Goal: Information Seeking & Learning: Learn about a topic

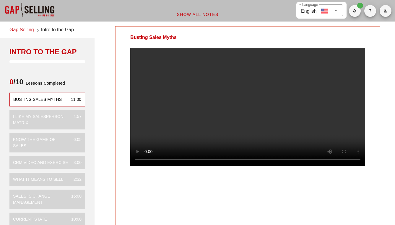
scroll to position [2, 0]
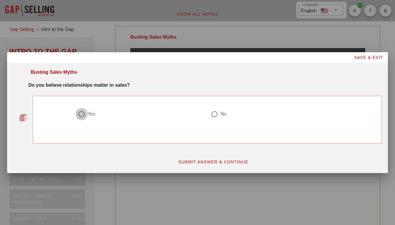
click at [79, 114] on div at bounding box center [81, 114] width 10 height 10
radio input "true"
click at [212, 162] on span "SUBMIT ANSWER & CONTINUE" at bounding box center [213, 162] width 71 height 5
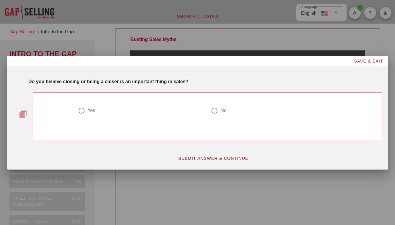
click at [81, 110] on div at bounding box center [81, 111] width 10 height 10
radio input "true"
click at [203, 159] on span "SUBMIT ANSWER & CONTINUE" at bounding box center [213, 158] width 71 height 5
click at [82, 110] on div at bounding box center [81, 111] width 10 height 10
radio input "true"
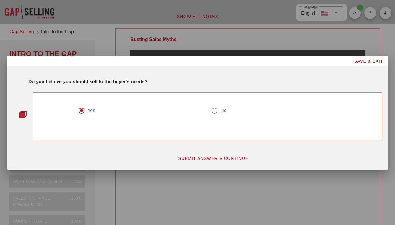
click at [190, 158] on span "SUBMIT ANSWER & CONTINUE" at bounding box center [213, 158] width 71 height 5
click at [214, 110] on div at bounding box center [214, 111] width 10 height 10
radio input "true"
click at [203, 157] on span "SUBMIT ANSWER & CONTINUE" at bounding box center [213, 158] width 71 height 5
click at [215, 110] on div at bounding box center [214, 111] width 10 height 10
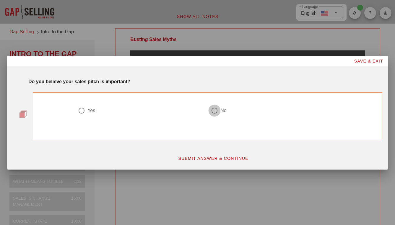
radio input "true"
click at [211, 157] on span "SUBMIT ANSWER & CONTINUE" at bounding box center [213, 158] width 71 height 5
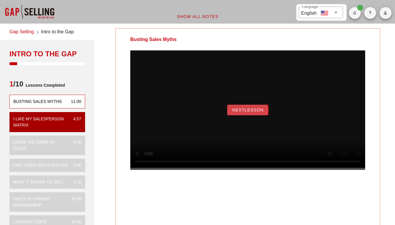
click at [249, 112] on span "NextLesson" at bounding box center [248, 110] width 32 height 5
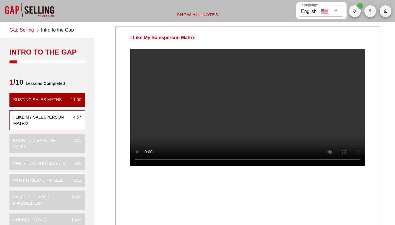
scroll to position [1, 0]
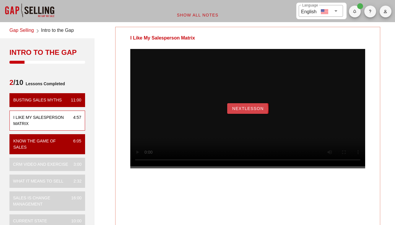
click at [247, 112] on button "NextLesson" at bounding box center [247, 108] width 41 height 11
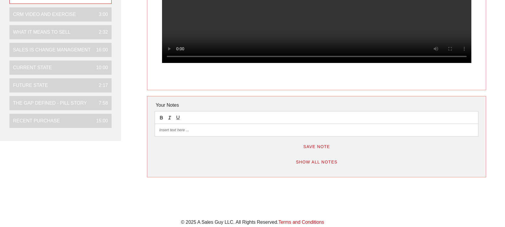
scroll to position [130, 0]
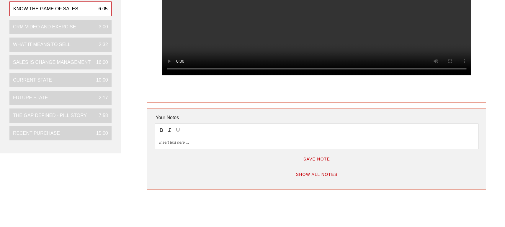
click at [170, 143] on p at bounding box center [316, 142] width 315 height 5
click at [321, 160] on span "Save Note" at bounding box center [316, 158] width 27 height 5
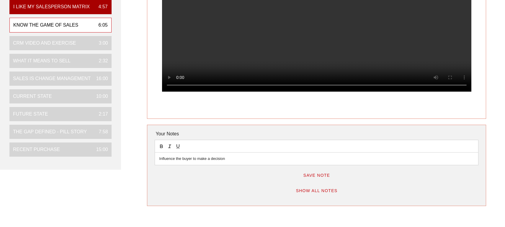
scroll to position [111, 0]
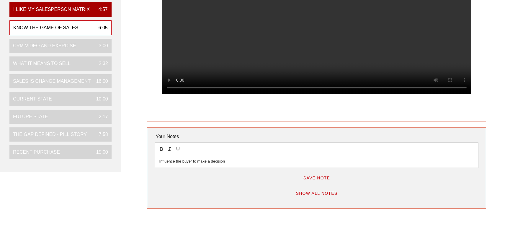
click at [233, 164] on p "Influence the buyer to make a decision" at bounding box center [316, 161] width 315 height 5
click at [160, 163] on p "Influence the buyer to make a decision" at bounding box center [316, 161] width 315 height 5
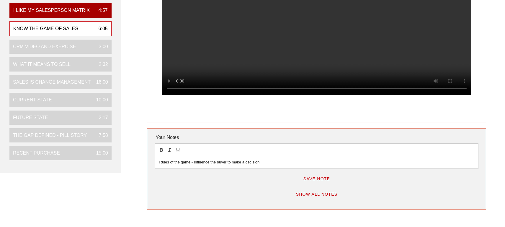
click at [328, 181] on span "Save Note" at bounding box center [316, 178] width 27 height 5
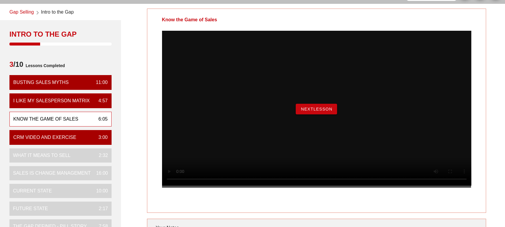
scroll to position [21, 0]
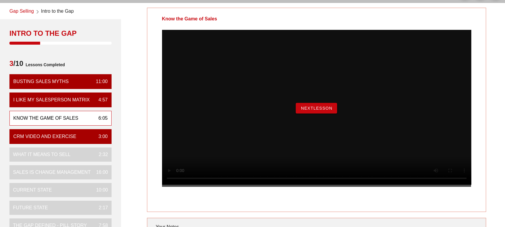
click at [306, 110] on span "NextLesson" at bounding box center [317, 108] width 32 height 5
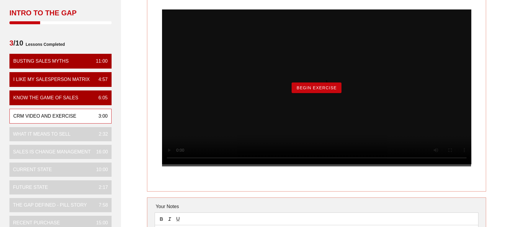
scroll to position [42, 0]
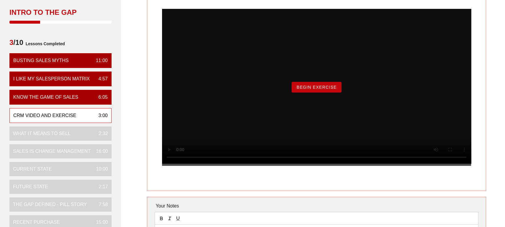
click at [331, 89] on span "Begin Exercise" at bounding box center [316, 87] width 40 height 5
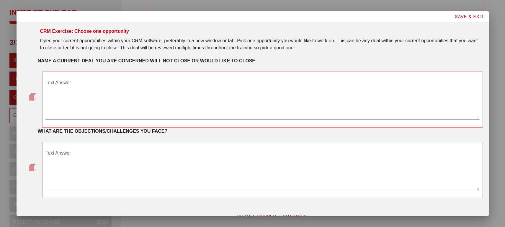
scroll to position [0, 0]
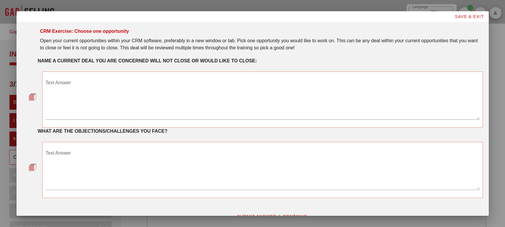
click at [63, 82] on div "Text Answer" at bounding box center [262, 98] width 434 height 41
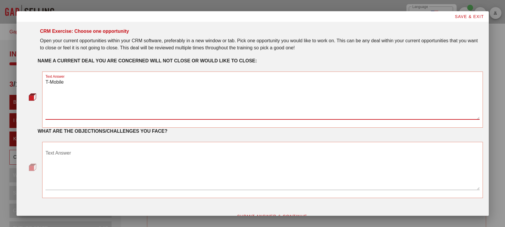
type textarea "T-Mobile"
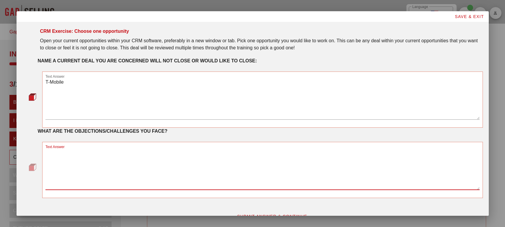
click at [61, 154] on textarea "Text Answer" at bounding box center [262, 168] width 434 height 41
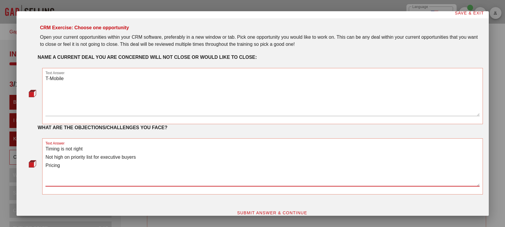
scroll to position [3, 0]
click at [85, 149] on textarea "Timing is not right Not high on priority list for executive buyers Pricing" at bounding box center [262, 165] width 434 height 41
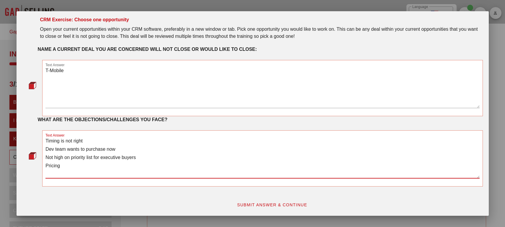
scroll to position [12, 0]
click at [71, 165] on textarea "Timing is not right Dev team wants to purchase now Not high on priority list fo…" at bounding box center [262, 156] width 434 height 41
type textarea "Timing is not right Dev team wants to purchase now Not high on priority list fo…"
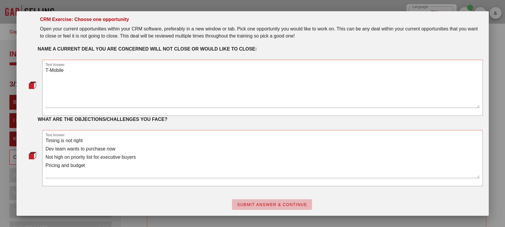
click at [276, 203] on span "SUBMIT ANSWER & CONTINUE" at bounding box center [272, 204] width 71 height 5
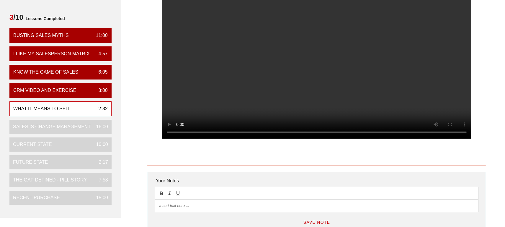
scroll to position [67, 0]
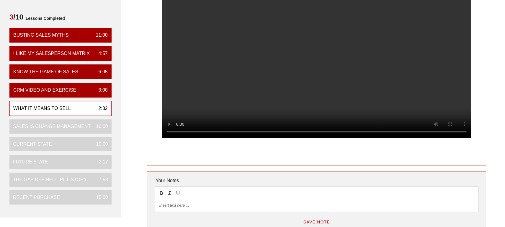
click at [163, 206] on p at bounding box center [316, 205] width 315 height 5
click at [159, 207] on p "Ability to diagnose" at bounding box center [316, 205] width 315 height 5
click at [207, 208] on p "Selling = Ability to diagnose" at bounding box center [316, 205] width 315 height 5
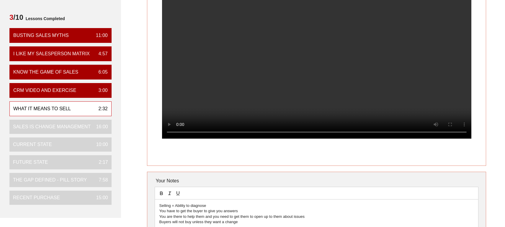
click at [308, 218] on p "You are there to help them and you need to get them to open up to them about is…" at bounding box center [316, 216] width 315 height 5
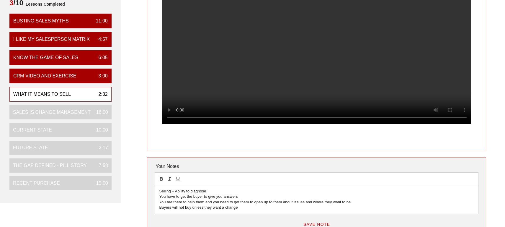
click at [239, 209] on p "Buyers will not buy unless they want a change" at bounding box center [316, 207] width 315 height 5
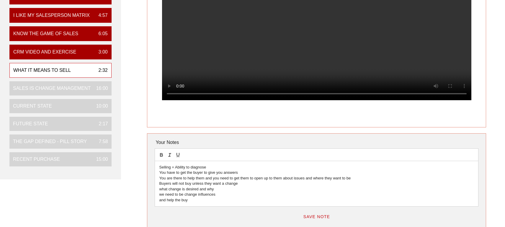
scroll to position [105, 0]
click at [189, 201] on p "and help the buy" at bounding box center [316, 200] width 315 height 5
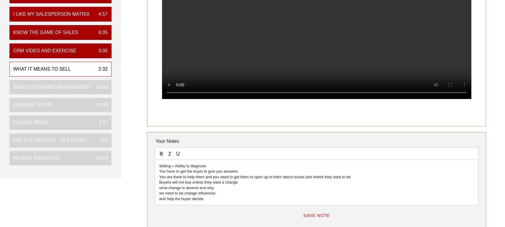
scroll to position [105, 0]
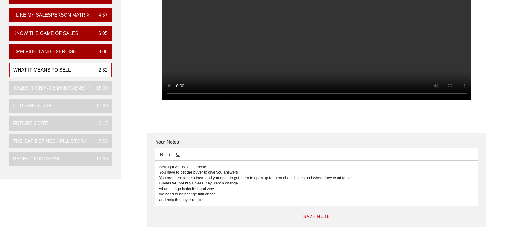
click at [208, 202] on p "and help the buyer decide" at bounding box center [316, 199] width 315 height 5
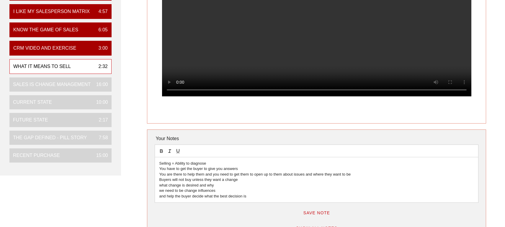
scroll to position [110, 0]
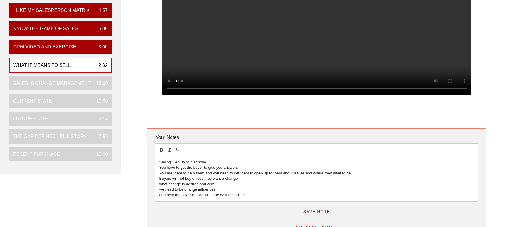
click at [252, 197] on p "and help the buyer decide what the best decision is" at bounding box center [316, 194] width 315 height 5
click at [315, 213] on span "Save Note" at bounding box center [316, 211] width 27 height 5
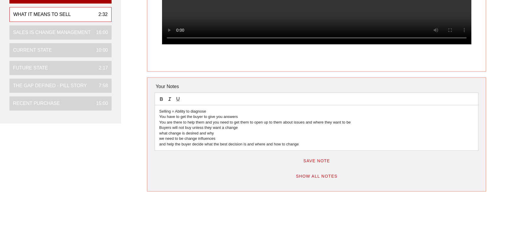
scroll to position [161, 0]
click at [320, 163] on span "Save Note" at bounding box center [316, 160] width 27 height 5
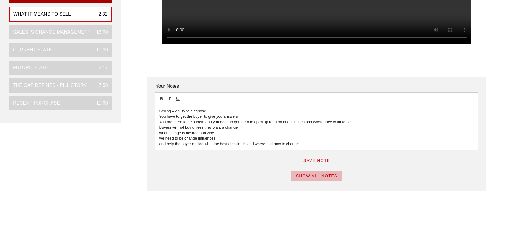
click at [324, 177] on span "Show All Notes" at bounding box center [317, 175] width 42 height 5
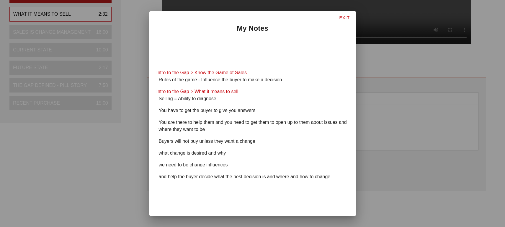
click at [345, 17] on span "EXIT" at bounding box center [344, 17] width 11 height 5
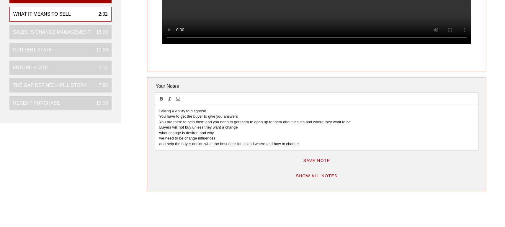
click at [162, 134] on p "what change is desired and why" at bounding box center [316, 132] width 315 height 5
drag, startPoint x: 163, startPoint y: 140, endPoint x: 165, endPoint y: 141, distance: 3.0
click at [163, 140] on p "we need to be change influences" at bounding box center [316, 138] width 315 height 5
click at [160, 146] on p "and help the buyer decide what the best decision is and where and how to change" at bounding box center [316, 143] width 315 height 5
drag, startPoint x: 161, startPoint y: 146, endPoint x: 171, endPoint y: 151, distance: 10.7
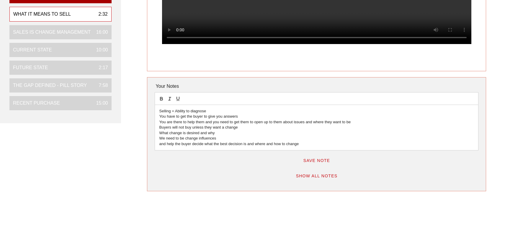
click at [161, 146] on p "and help the buyer decide what the best decision is and where and how to change" at bounding box center [316, 143] width 315 height 5
click at [316, 163] on span "Save Note" at bounding box center [316, 160] width 27 height 5
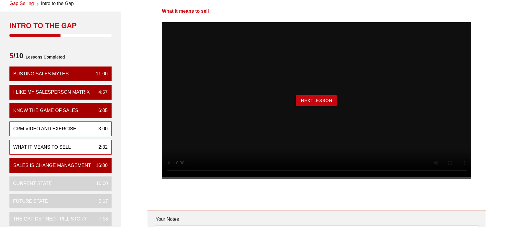
scroll to position [28, 0]
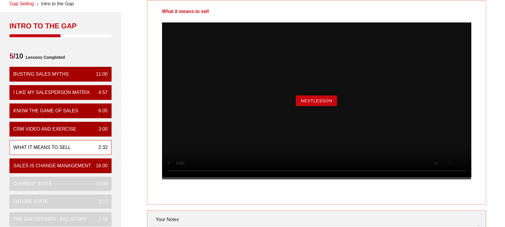
click at [312, 103] on span "NextLesson" at bounding box center [317, 100] width 32 height 5
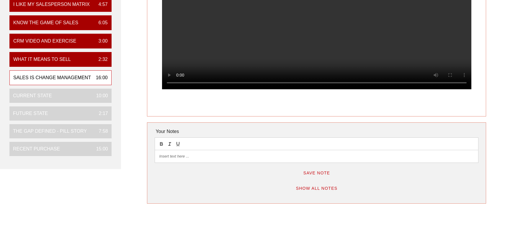
scroll to position [117, 0]
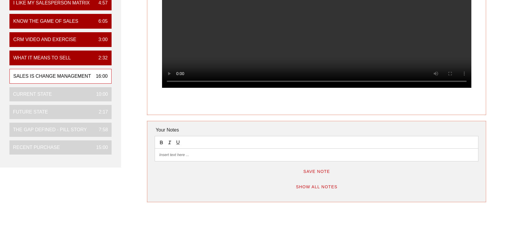
click at [181, 157] on p at bounding box center [316, 154] width 315 height 5
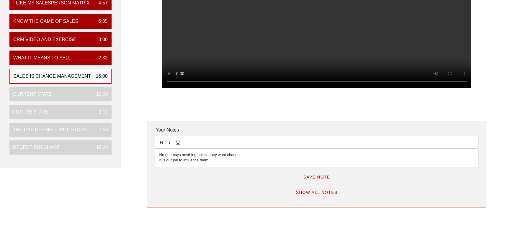
scroll to position [117, 0]
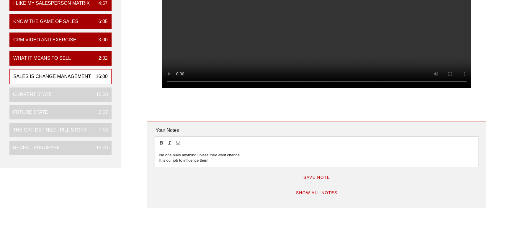
click at [209, 162] on p "It is our job to influence them" at bounding box center [316, 160] width 315 height 5
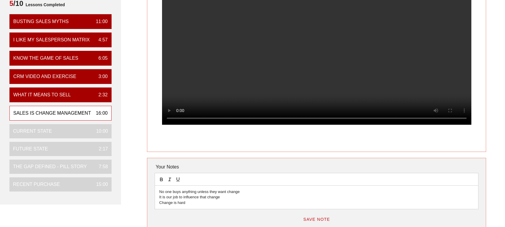
scroll to position [77, 0]
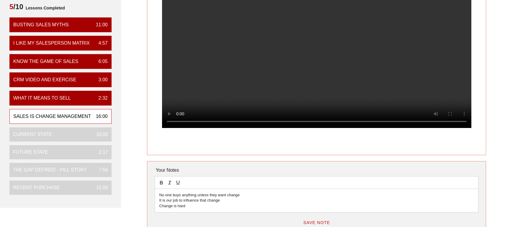
click at [186, 208] on p "Change is hard" at bounding box center [316, 205] width 315 height 5
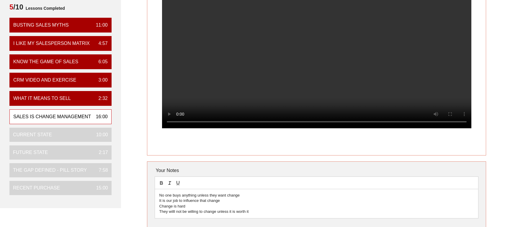
scroll to position [77, 0]
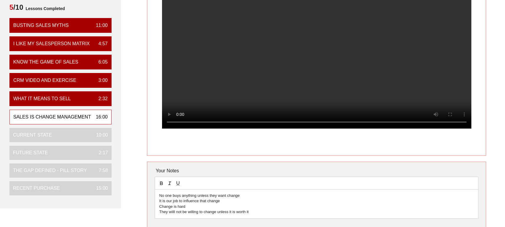
click at [174, 213] on p "They willl not be willing to change unless it is worth it" at bounding box center [316, 211] width 315 height 5
click at [254, 212] on p "They will not be willing to change unless it is worth it" at bounding box center [316, 211] width 315 height 5
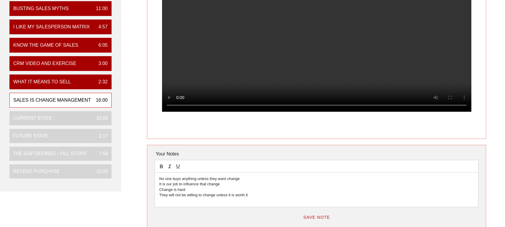
scroll to position [94, 0]
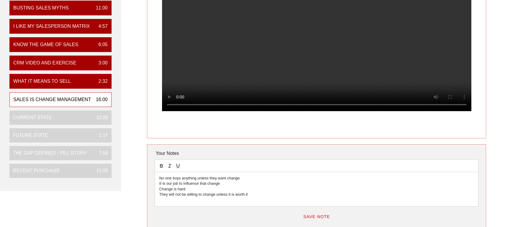
click at [251, 197] on p "They will not be willing to change unless it is worth it" at bounding box center [316, 194] width 315 height 5
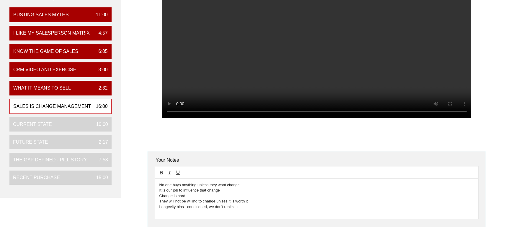
scroll to position [89, 0]
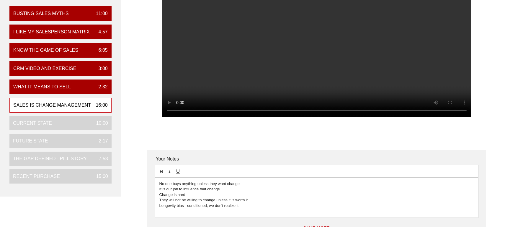
click at [241, 208] on p "Longevity bias - conditioned, we don't realize it" at bounding box center [316, 205] width 315 height 5
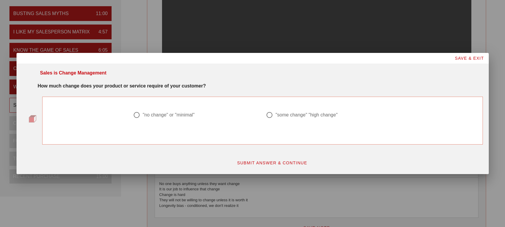
click at [394, 36] on div at bounding box center [252, 113] width 505 height 227
drag, startPoint x: 378, startPoint y: 208, endPoint x: 375, endPoint y: 204, distance: 5.0
click at [377, 207] on div at bounding box center [252, 113] width 505 height 227
click at [280, 26] on div at bounding box center [252, 113] width 505 height 227
click at [11, 88] on div at bounding box center [252, 113] width 505 height 227
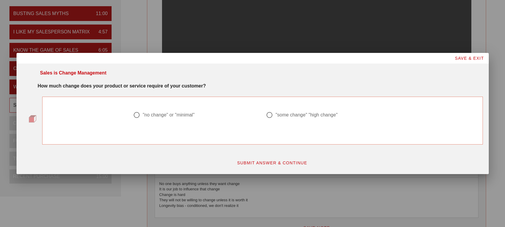
click at [394, 58] on span "SAVE & EXIT" at bounding box center [470, 58] width 30 height 5
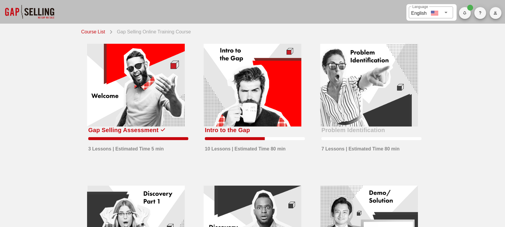
click at [269, 85] on div at bounding box center [253, 85] width 98 height 83
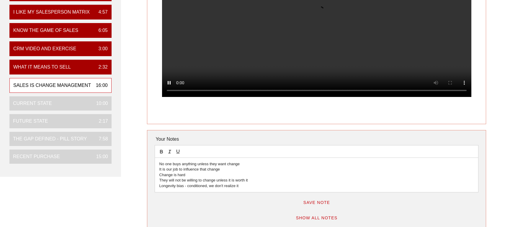
scroll to position [109, 0]
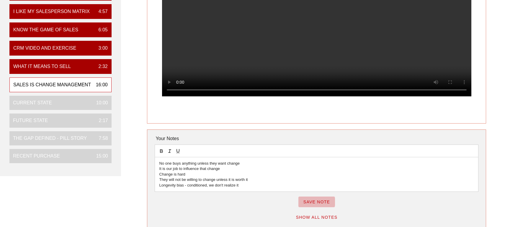
click at [315, 204] on span "Save Note" at bounding box center [316, 201] width 27 height 5
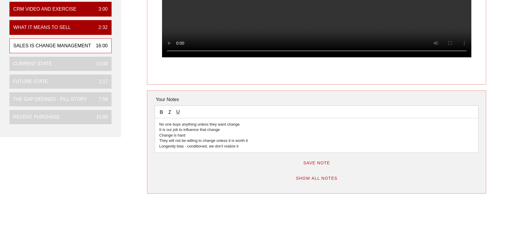
scroll to position [208, 0]
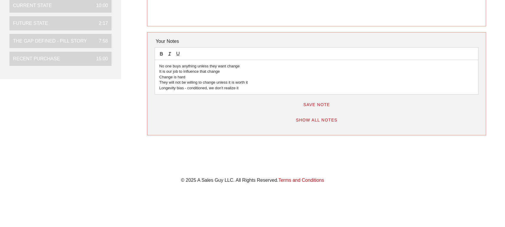
click at [317, 105] on span "Save Note" at bounding box center [316, 104] width 27 height 5
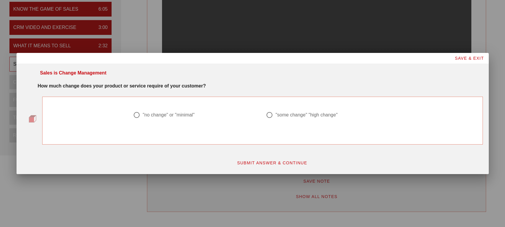
scroll to position [135, 0]
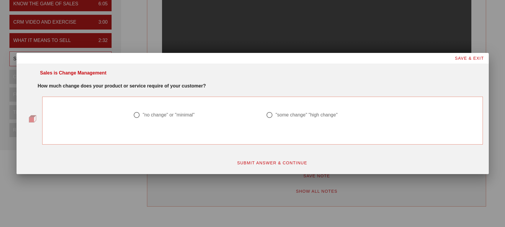
click at [137, 115] on div at bounding box center [137, 115] width 10 height 10
radio input "true"
click at [259, 162] on span "SUBMIT ANSWER & CONTINUE" at bounding box center [272, 162] width 71 height 5
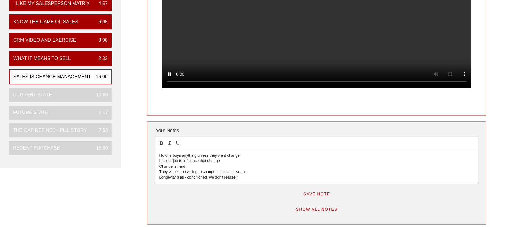
scroll to position [119, 0]
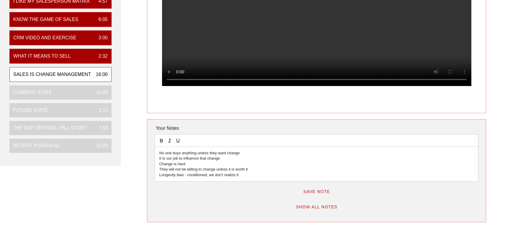
click at [241, 176] on p "Longevity bias - conditioned, we don't realize it" at bounding box center [316, 174] width 315 height 5
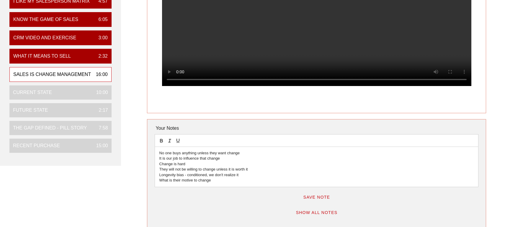
click at [313, 196] on span "Save Note" at bounding box center [316, 197] width 27 height 5
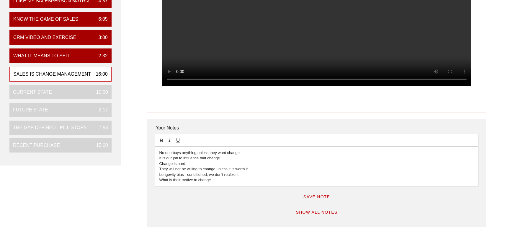
scroll to position [120, 0]
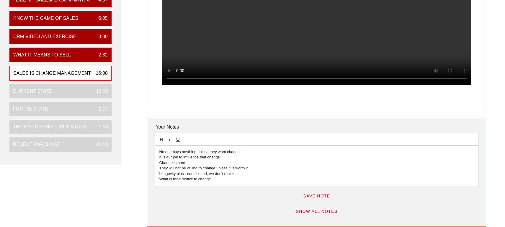
click at [213, 180] on p "What is their motive to change" at bounding box center [316, 178] width 315 height 5
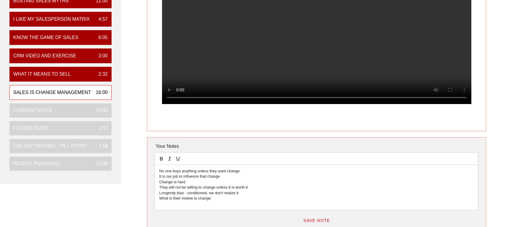
scroll to position [102, 0]
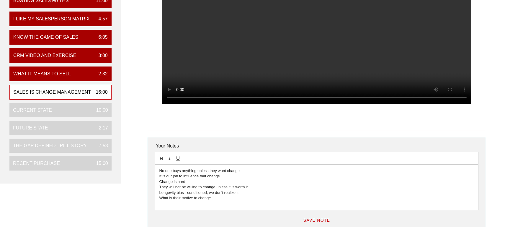
click at [213, 200] on p "What is their motive to change" at bounding box center [316, 197] width 315 height 5
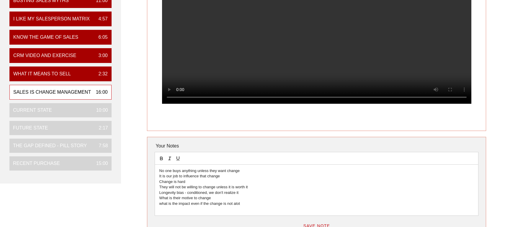
scroll to position [111, 0]
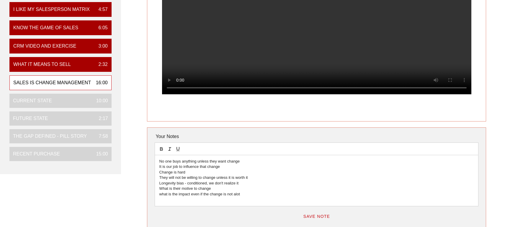
click at [318, 218] on span "Save Note" at bounding box center [316, 216] width 27 height 5
click at [244, 195] on p "what is the impact even if the change is not alot" at bounding box center [316, 193] width 315 height 5
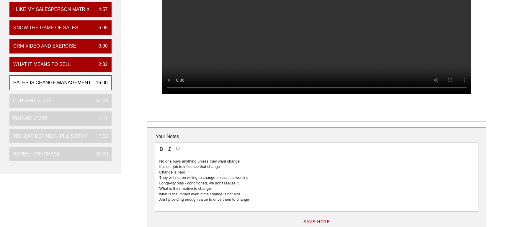
click at [321, 222] on span "Save Note" at bounding box center [316, 221] width 27 height 5
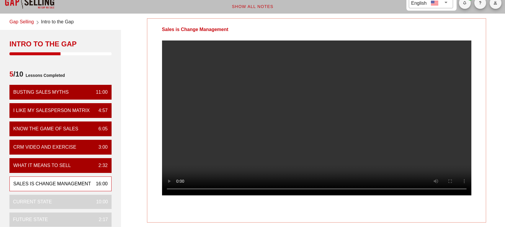
scroll to position [23, 0]
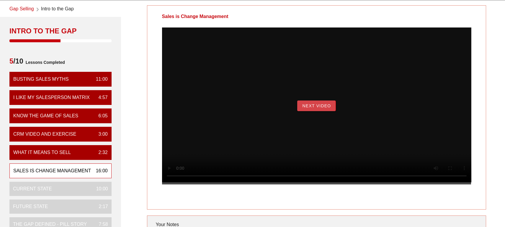
click at [310, 108] on span "Next Video" at bounding box center [316, 105] width 29 height 5
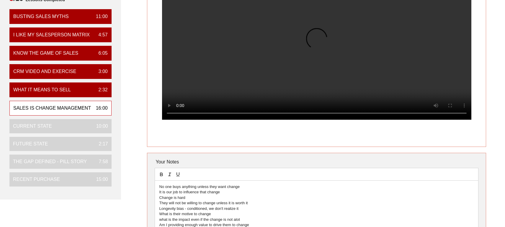
scroll to position [117, 0]
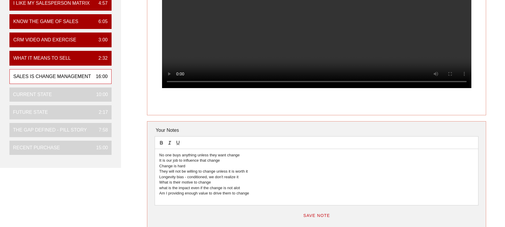
click at [251, 196] on p "Am I providing enough value to drive them to change" at bounding box center [316, 192] width 315 height 5
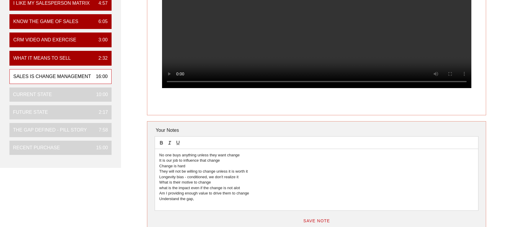
click at [196, 200] on p "Understand the gap," at bounding box center [316, 198] width 315 height 5
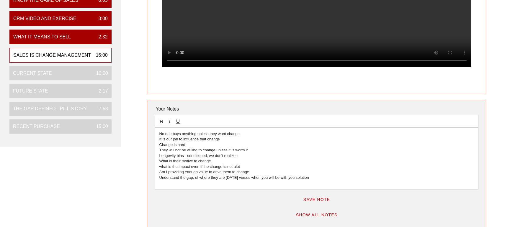
click at [314, 198] on button "Save Note" at bounding box center [316, 199] width 37 height 11
click at [307, 178] on p "Understand the gap, of where they are [DATE] versus when you will be with you s…" at bounding box center [316, 177] width 315 height 5
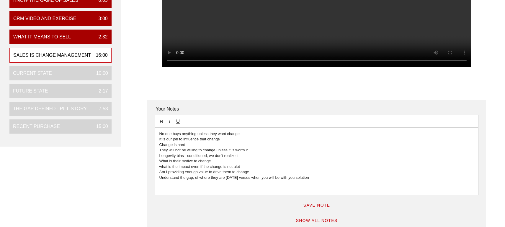
click at [161, 184] on p at bounding box center [316, 182] width 315 height 5
click at [162, 183] on p at bounding box center [316, 182] width 315 height 5
click at [227, 185] on p "Is the size of the gap worth the change" at bounding box center [316, 182] width 315 height 5
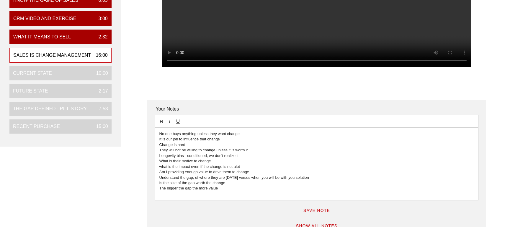
click at [220, 191] on p "The bigger the gap the more value" at bounding box center [316, 187] width 315 height 5
click at [163, 194] on p at bounding box center [316, 193] width 315 height 5
drag, startPoint x: 235, startPoint y: 195, endPoint x: 265, endPoint y: 215, distance: 35.6
click at [235, 195] on p "Are we delivering the value in the gab to movtivate the change" at bounding box center [316, 193] width 315 height 5
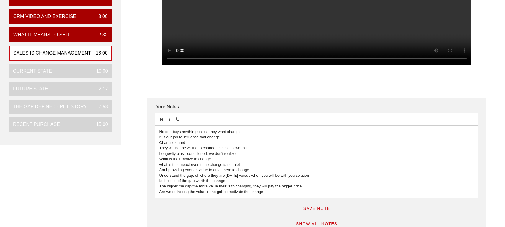
scroll to position [141, 0]
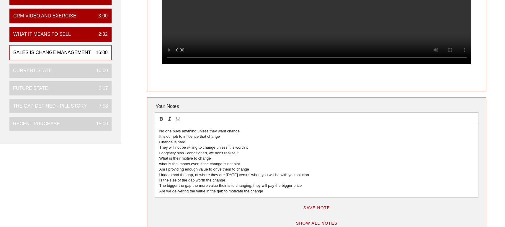
click at [264, 193] on p "Are we delivering the value in the gab to motivate the change" at bounding box center [316, 190] width 315 height 5
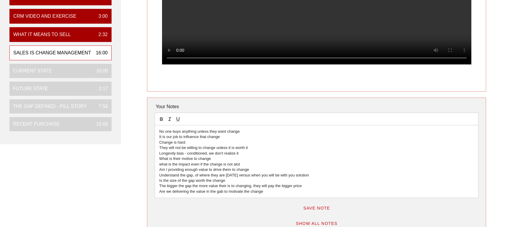
scroll to position [143, 0]
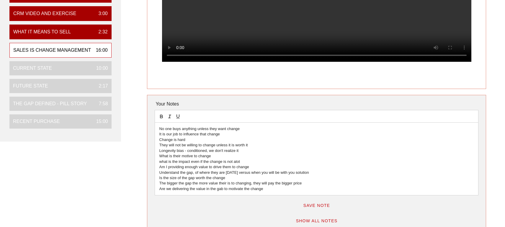
click at [223, 191] on p "Are we delivering the value in the gab to motivate the change" at bounding box center [316, 188] width 315 height 5
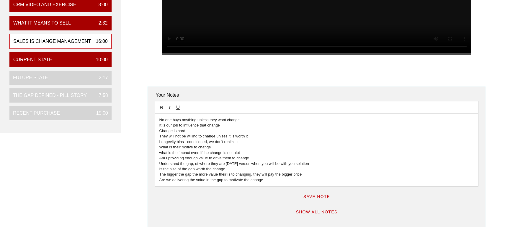
scroll to position [154, 0]
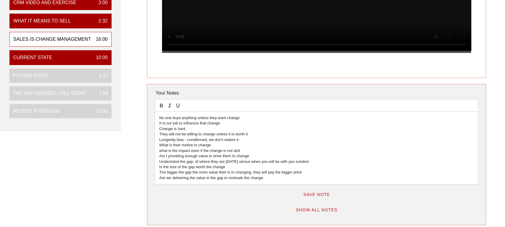
click at [321, 195] on span "Save Note" at bounding box center [316, 194] width 27 height 5
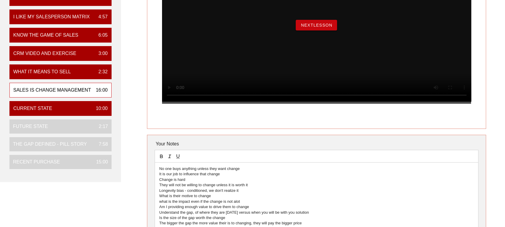
scroll to position [103, 0]
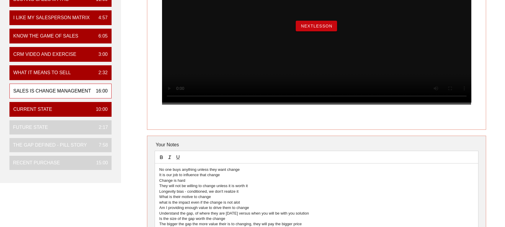
click at [319, 28] on span "NextLesson" at bounding box center [317, 26] width 32 height 5
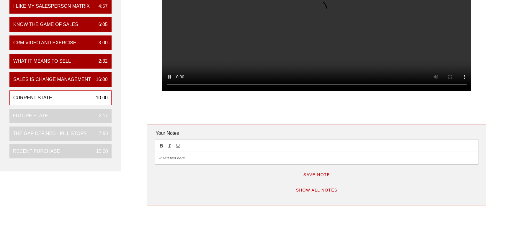
scroll to position [116, 0]
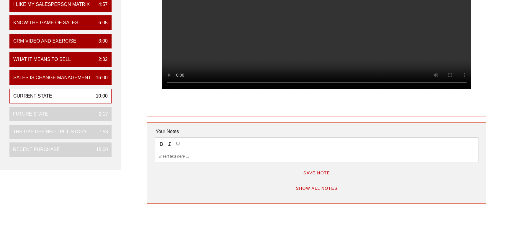
click at [160, 156] on div at bounding box center [317, 156] width 324 height 12
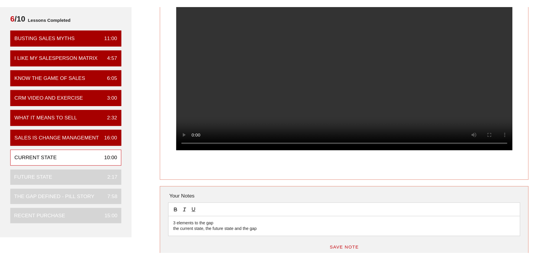
scroll to position [109, 0]
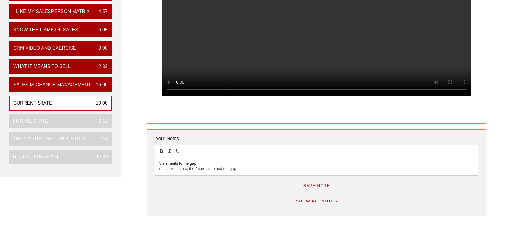
click at [238, 171] on p "the current state, the future state and the gap" at bounding box center [316, 168] width 315 height 5
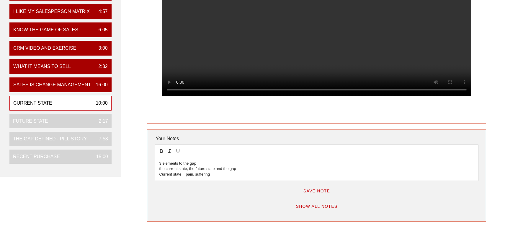
click at [213, 176] on p "Current state = pain, suffering" at bounding box center [316, 174] width 315 height 5
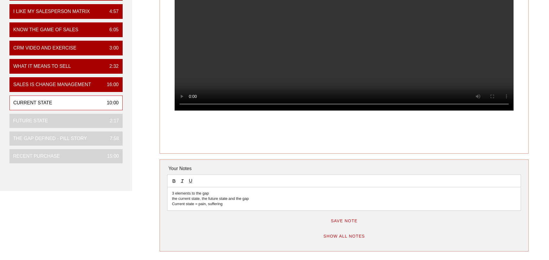
scroll to position [110, 0]
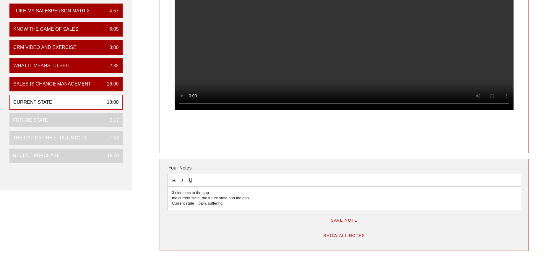
click at [228, 207] on div "3 elements to the gap the current state, the future state and the gap Current s…" at bounding box center [343, 198] width 353 height 23
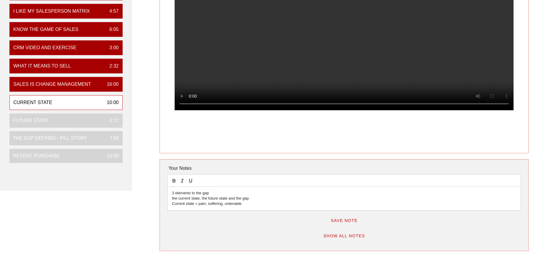
click at [260, 205] on p "Current state = pain, suffering, untenable" at bounding box center [344, 203] width 344 height 5
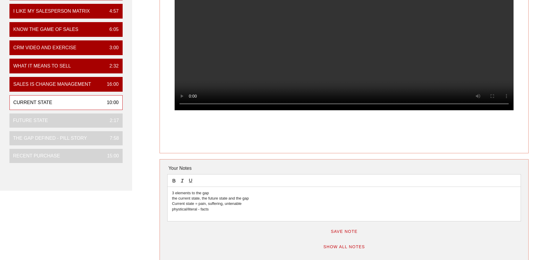
click at [181, 210] on p "phystical/literal - facts" at bounding box center [344, 209] width 344 height 5
click at [214, 211] on p "physical/literal - facts" at bounding box center [344, 209] width 344 height 5
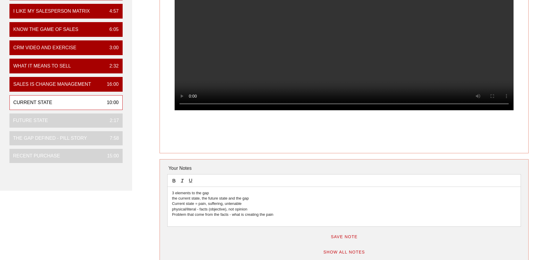
click at [186, 216] on p "Problem that come from the facts - what is creating the pain" at bounding box center [344, 214] width 344 height 5
click at [276, 215] on p "Problems that come from the facts - what is creating the pain" at bounding box center [344, 214] width 344 height 5
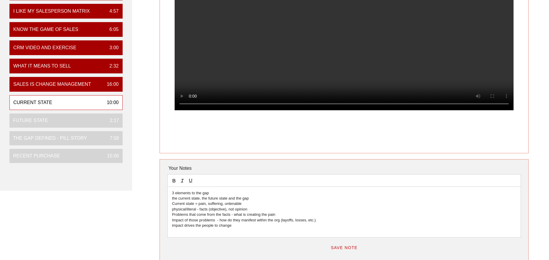
drag, startPoint x: 223, startPoint y: 227, endPoint x: 230, endPoint y: 233, distance: 8.8
click at [224, 225] on p "impact drives the people to change" at bounding box center [344, 225] width 344 height 5
click at [254, 225] on p "impact drives the people to want the change" at bounding box center [344, 225] width 344 height 5
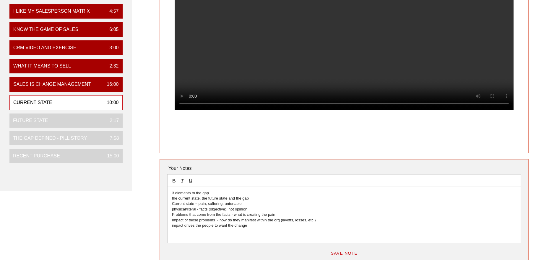
click at [174, 210] on p "physical/literal - facts (objective), not opinion" at bounding box center [344, 209] width 344 height 5
click at [172, 205] on p "Current state = pain, suffering, untenable" at bounding box center [344, 203] width 344 height 5
drag, startPoint x: 195, startPoint y: 204, endPoint x: 172, endPoint y: 203, distance: 23.6
click at [172, 203] on p "Current state = pain, suffering, untenable" at bounding box center [344, 203] width 344 height 5
click at [173, 180] on icon "button" at bounding box center [173, 180] width 5 height 5
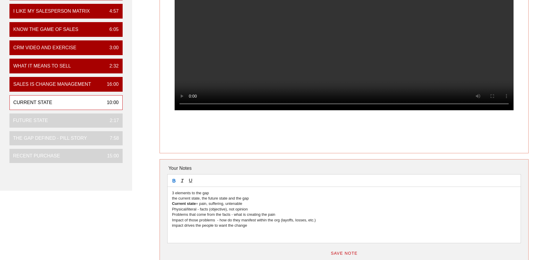
click at [253, 225] on p "impact drives the people to want the change" at bounding box center [344, 225] width 344 height 5
click at [308, 221] on p "Impact of those problems - how do they manifest within the org (layoffs, losses…" at bounding box center [344, 220] width 344 height 5
click at [251, 225] on p "impact drives the people to want the change" at bounding box center [344, 225] width 344 height 5
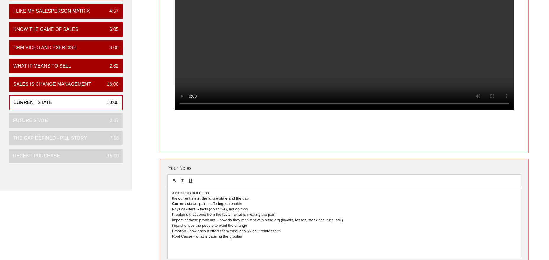
click at [281, 225] on p "Emotion - how does it effect them emotionally? as it relates to th" at bounding box center [344, 231] width 344 height 5
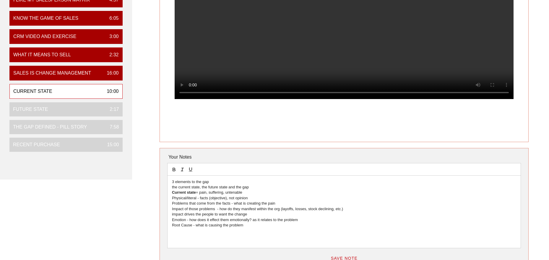
scroll to position [121, 0]
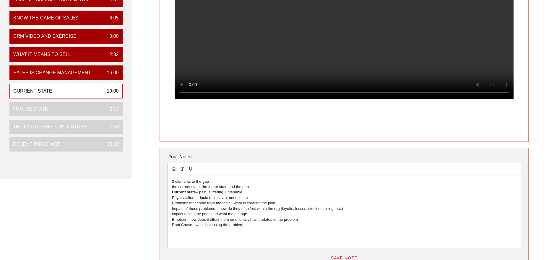
click at [244, 225] on p "Root Cause - what is causing the problem" at bounding box center [344, 225] width 344 height 5
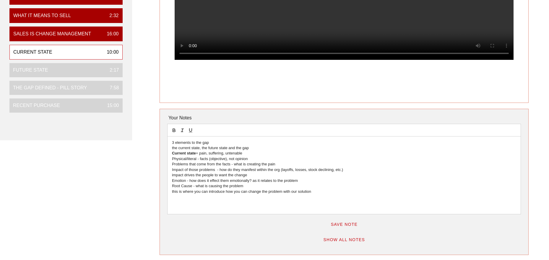
scroll to position [162, 0]
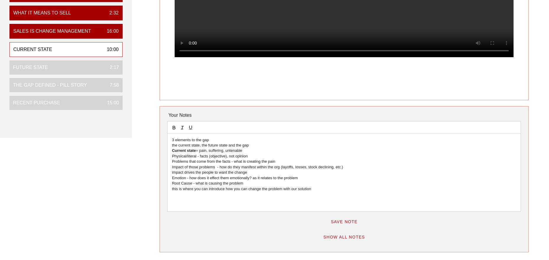
click at [346, 223] on span "Save Note" at bounding box center [343, 222] width 27 height 5
click at [172, 140] on p "3 elements to the gap" at bounding box center [344, 140] width 344 height 5
click at [175, 140] on p "5 elements to the gap" at bounding box center [344, 140] width 344 height 5
drag, startPoint x: 195, startPoint y: 151, endPoint x: 207, endPoint y: 158, distance: 13.7
click at [195, 151] on strong "Current state" at bounding box center [184, 150] width 24 height 4
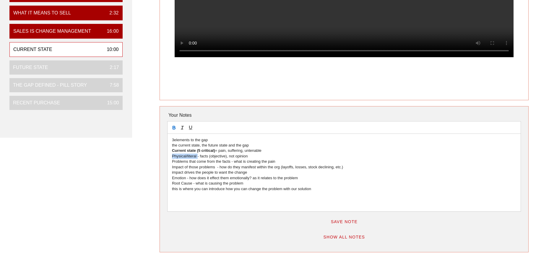
drag, startPoint x: 198, startPoint y: 156, endPoint x: 172, endPoint y: 157, distance: 25.4
click at [172, 156] on p "Physical/literal - facts (objective), not opinion" at bounding box center [344, 156] width 344 height 5
click at [173, 125] on icon "button" at bounding box center [173, 127] width 5 height 5
drag, startPoint x: 188, startPoint y: 162, endPoint x: 180, endPoint y: 161, distance: 7.7
click at [180, 161] on p "Problems that come from the facts - what is creating the pain" at bounding box center [344, 161] width 344 height 5
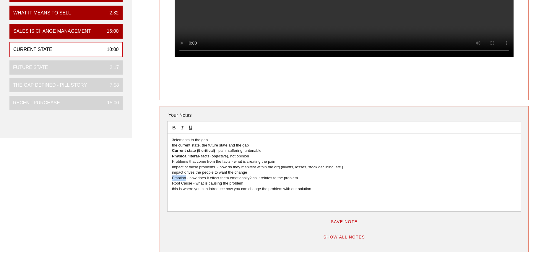
drag, startPoint x: 186, startPoint y: 179, endPoint x: 172, endPoint y: 177, distance: 14.0
click at [171, 177] on div "3elements to the gap the current state, the future state and the gap Current st…" at bounding box center [343, 173] width 353 height 78
click at [173, 128] on icon "button" at bounding box center [174, 128] width 2 height 1
drag, startPoint x: 193, startPoint y: 185, endPoint x: 172, endPoint y: 183, distance: 21.4
click at [172, 182] on p "Root Cause - what is causing the problem" at bounding box center [344, 183] width 344 height 5
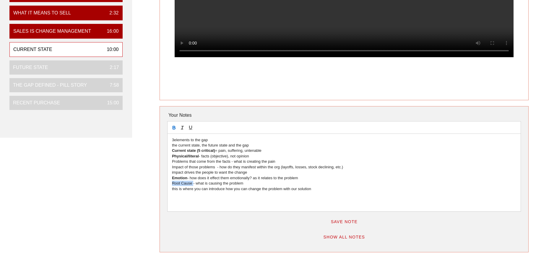
click at [173, 128] on icon "button" at bounding box center [174, 128] width 2 height 1
drag, startPoint x: 184, startPoint y: 168, endPoint x: 171, endPoint y: 167, distance: 13.6
click at [171, 167] on div "3elements to the gap the current state, the future state and the gap Current st…" at bounding box center [343, 173] width 353 height 78
click at [174, 128] on icon "button" at bounding box center [173, 127] width 5 height 5
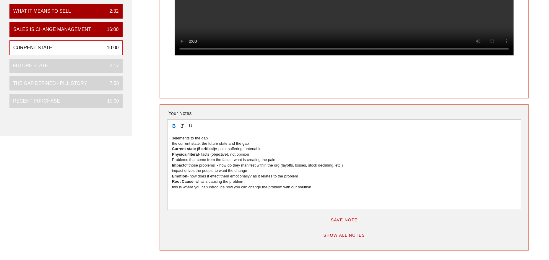
click at [193, 159] on p "Problems that come from the facts - what is creating the pain" at bounding box center [344, 159] width 344 height 5
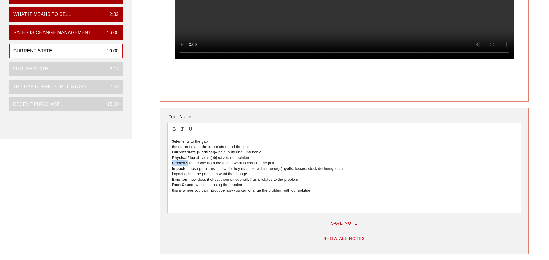
drag, startPoint x: 188, startPoint y: 164, endPoint x: 173, endPoint y: 163, distance: 15.6
click at [173, 163] on p "Problems that come from the facts - what is creating the pain" at bounding box center [344, 163] width 344 height 5
click at [173, 127] on icon "button" at bounding box center [173, 129] width 5 height 5
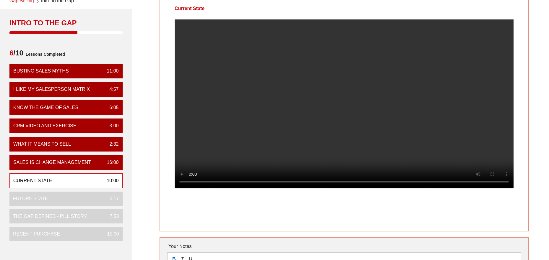
scroll to position [35, 0]
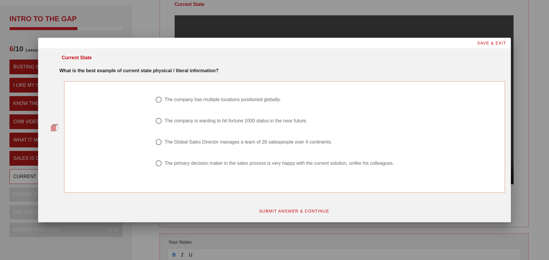
click at [79, 123] on div "The company has multiple locations positioned globally. The company is wanting …" at bounding box center [284, 133] width 434 height 101
click at [161, 98] on div at bounding box center [159, 100] width 10 height 10
radio input "true"
click at [292, 212] on span "SUBMIT ANSWER & CONTINUE" at bounding box center [294, 211] width 71 height 5
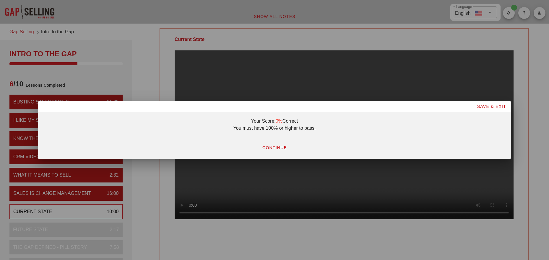
click at [270, 149] on span "CONTINUE" at bounding box center [274, 148] width 25 height 5
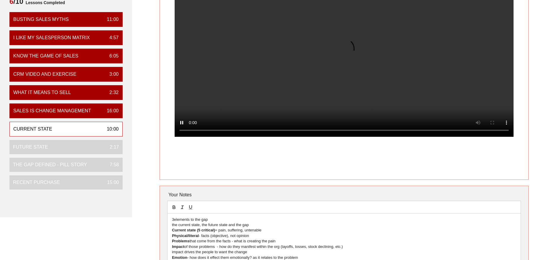
scroll to position [81, 0]
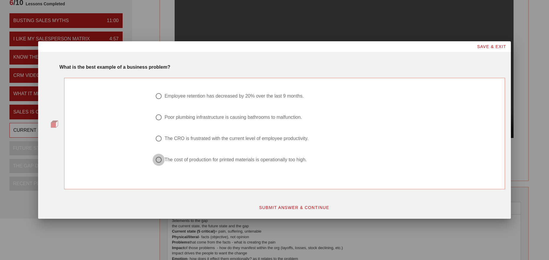
click at [158, 159] on div at bounding box center [159, 160] width 10 height 10
radio input "true"
click at [280, 205] on span "SUBMIT ANSWER & CONTINUE" at bounding box center [294, 207] width 71 height 5
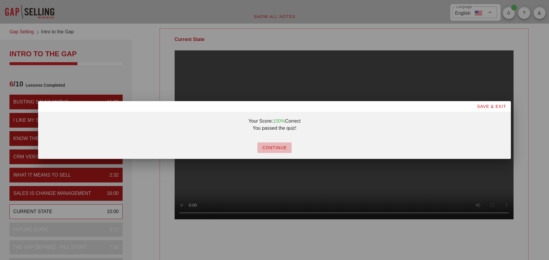
click at [274, 148] on span "CONTINUE" at bounding box center [274, 148] width 25 height 5
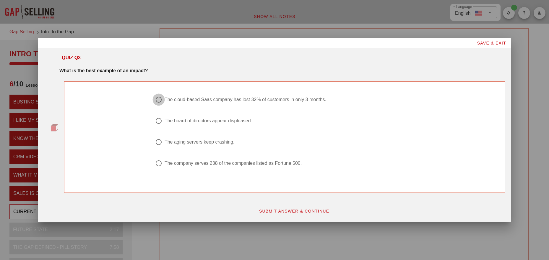
click at [156, 99] on div at bounding box center [159, 100] width 10 height 10
radio input "true"
click at [273, 210] on span "SUBMIT ANSWER & CONTINUE" at bounding box center [294, 211] width 71 height 5
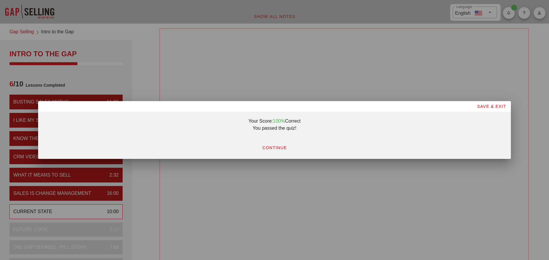
click at [272, 144] on button "CONTINUE" at bounding box center [274, 148] width 34 height 11
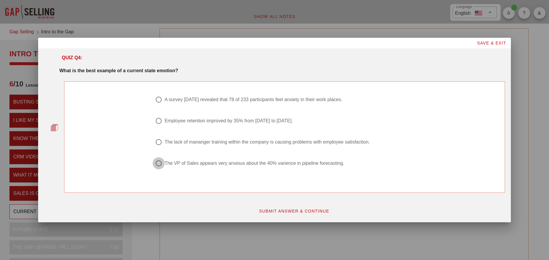
click at [163, 164] on div at bounding box center [159, 164] width 10 height 10
radio input "true"
click at [277, 211] on span "SUBMIT ANSWER & CONTINUE" at bounding box center [294, 211] width 71 height 5
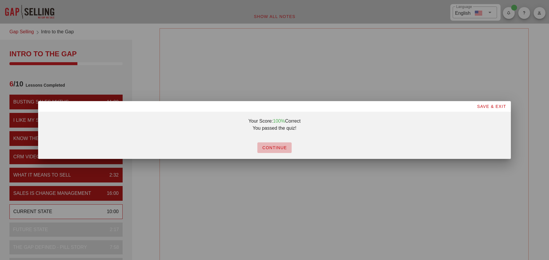
click at [275, 149] on span "CONTINUE" at bounding box center [274, 148] width 25 height 5
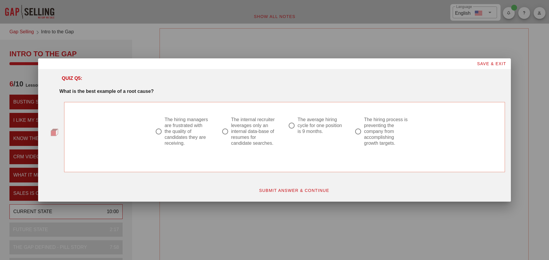
click at [357, 132] on div at bounding box center [358, 132] width 10 height 10
radio input "true"
click at [297, 192] on span "SUBMIT ANSWER & CONTINUE" at bounding box center [294, 190] width 71 height 5
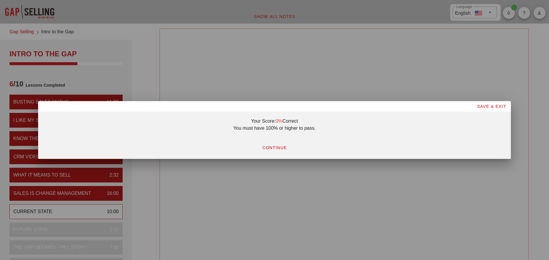
click at [277, 148] on span "CONTINUE" at bounding box center [274, 148] width 25 height 5
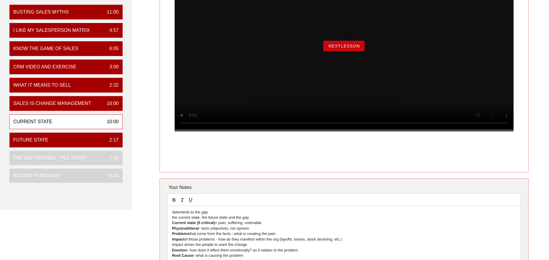
scroll to position [86, 0]
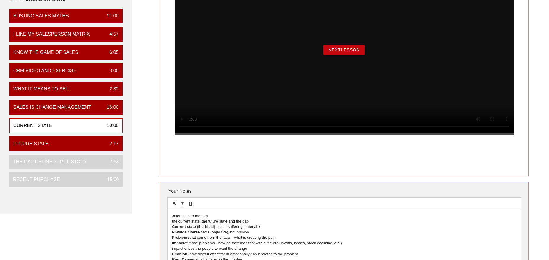
click at [342, 52] on span "NextLesson" at bounding box center [344, 50] width 32 height 5
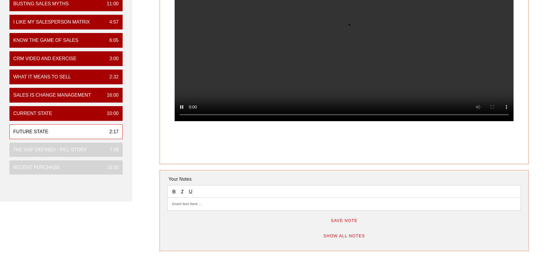
scroll to position [102, 0]
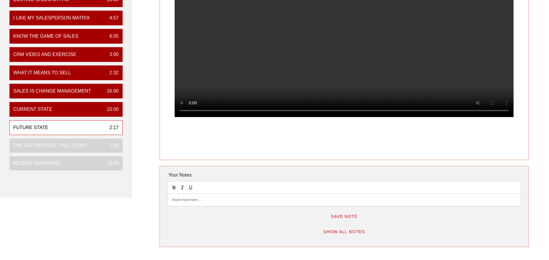
click at [179, 199] on p at bounding box center [344, 200] width 344 height 5
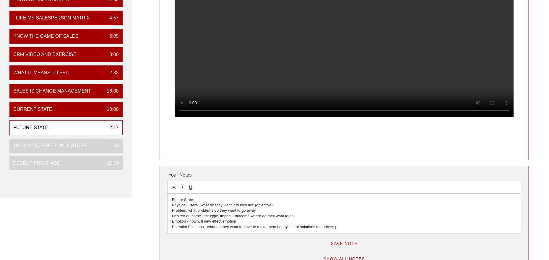
click at [338, 225] on p "Potential Solutions - what do they want to have to make them happy, set of solu…" at bounding box center [344, 227] width 344 height 5
click at [344, 225] on p "Potential Solutions - what do they want to have to make them happy, set of solu…" at bounding box center [344, 227] width 344 height 5
click at [355, 225] on p "Potential Solutions - what do they want to have to make them happy, set of solu…" at bounding box center [344, 227] width 344 height 5
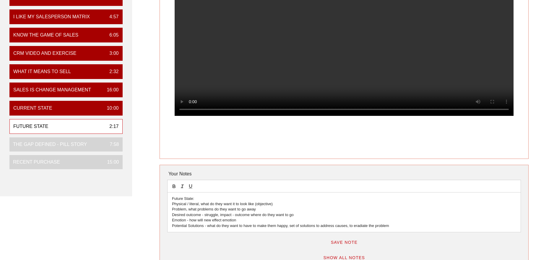
click at [391, 225] on p "Potential Solutions - what do they want to have to make them happy, set of solu…" at bounding box center [344, 225] width 344 height 5
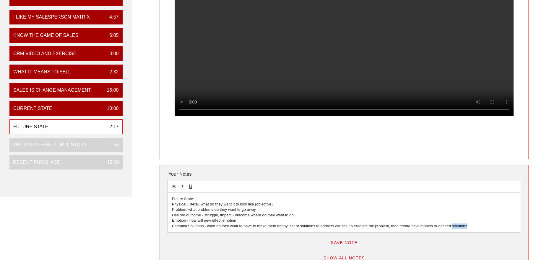
drag, startPoint x: 468, startPoint y: 226, endPoint x: 451, endPoint y: 227, distance: 16.9
click at [394, 225] on p "Potential Solutions - what do they want to have to make them happy, set of solu…" at bounding box center [344, 226] width 344 height 5
click at [364, 225] on p "Potential Solutions - what do they want to have to make them happy, set of solu…" at bounding box center [344, 226] width 344 height 5
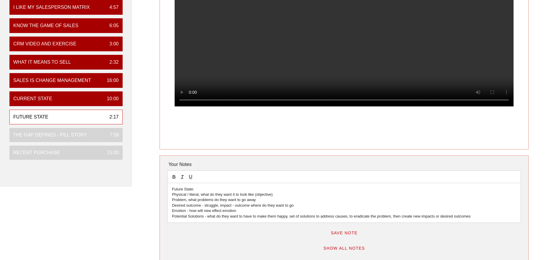
scroll to position [115, 0]
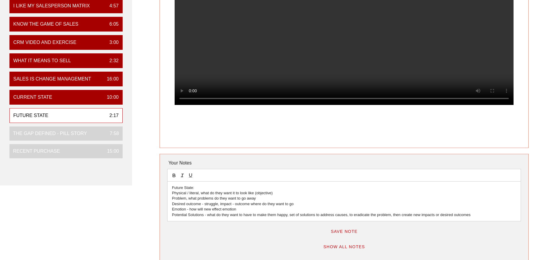
click at [353, 204] on p "Desired outcome - struggle, impact - outcome where do they want to go" at bounding box center [344, 204] width 344 height 5
drag, startPoint x: 192, startPoint y: 188, endPoint x: 165, endPoint y: 185, distance: 26.7
click at [167, 186] on div "Your Notes Future State: Physical / literal, what do they want it to look like …" at bounding box center [343, 208] width 369 height 108
click at [172, 173] on icon "button" at bounding box center [173, 175] width 5 height 5
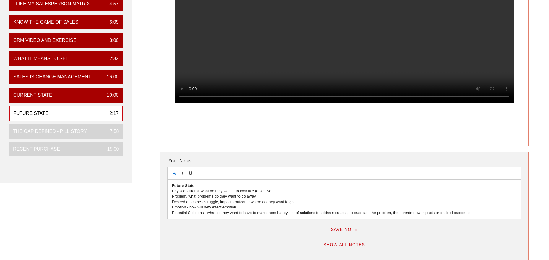
scroll to position [116, 0]
click at [344, 225] on span "Save Note" at bounding box center [343, 230] width 27 height 5
click at [394, 213] on p "Potential Solutions - what do they want to have to make them happy, set of solu…" at bounding box center [344, 213] width 344 height 5
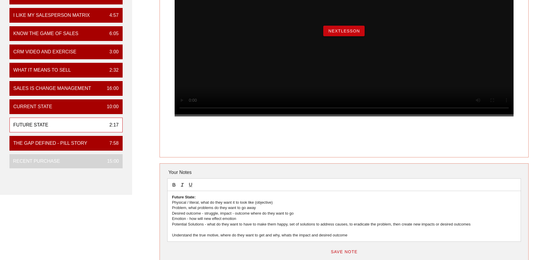
scroll to position [122, 0]
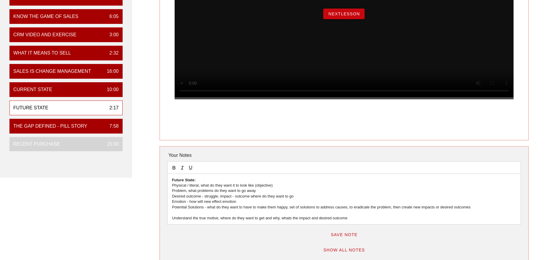
click at [342, 225] on span "Save Note" at bounding box center [343, 235] width 27 height 5
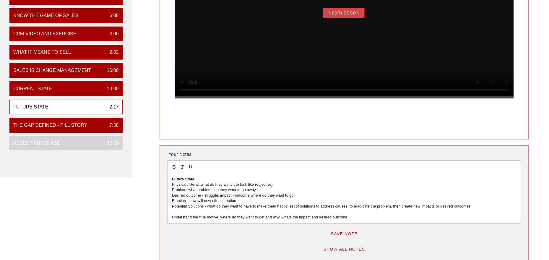
click at [338, 15] on span "NextLesson" at bounding box center [344, 13] width 32 height 5
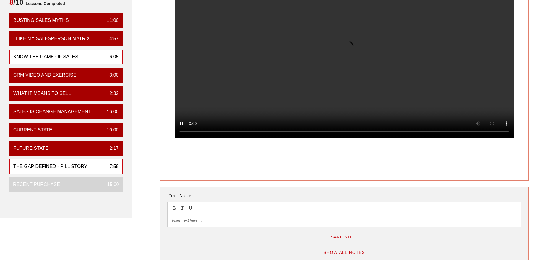
scroll to position [83, 0]
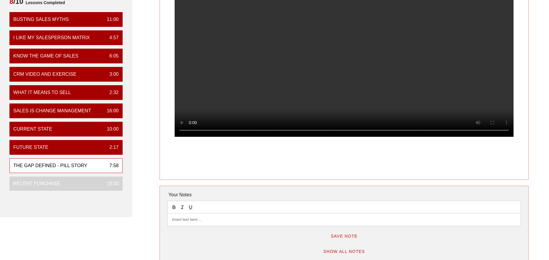
click at [180, 218] on p at bounding box center [344, 219] width 344 height 5
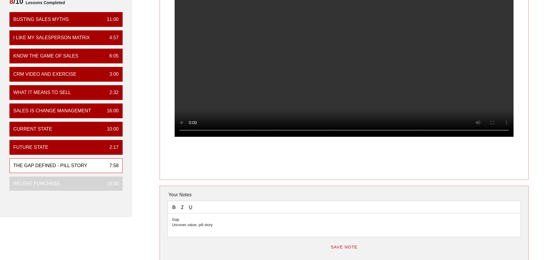
drag, startPoint x: 175, startPoint y: 218, endPoint x: 162, endPoint y: 218, distance: 12.4
click at [162, 218] on div "Your Notes Gap Uncover value, pill story Save Note Show All Notes" at bounding box center [343, 232] width 369 height 92
click at [177, 206] on button "button" at bounding box center [174, 207] width 8 height 7
click at [220, 225] on p "Uncover value, pill story" at bounding box center [344, 225] width 344 height 5
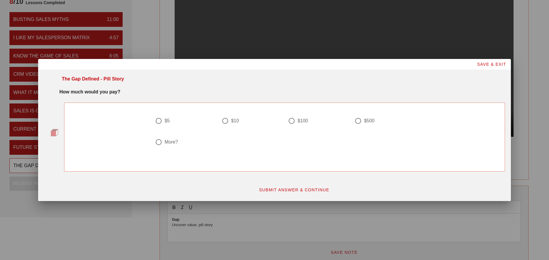
click at [159, 142] on div at bounding box center [159, 142] width 10 height 10
radio input "true"
click at [286, 192] on span "SUBMIT ANSWER & CONTINUE" at bounding box center [294, 190] width 71 height 5
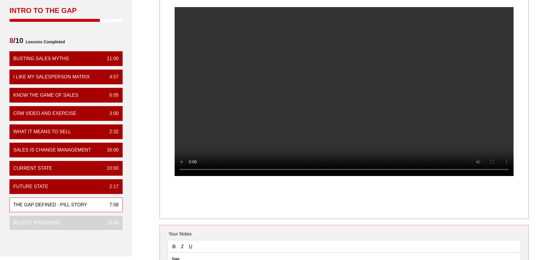
scroll to position [43, 0]
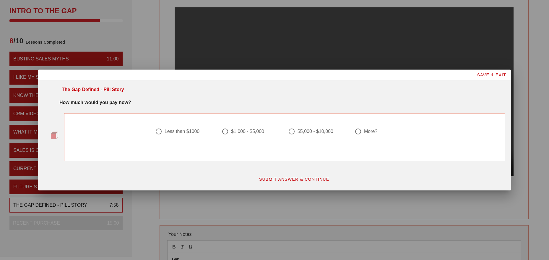
click at [290, 131] on div at bounding box center [291, 132] width 10 height 10
radio input "true"
click at [286, 179] on span "SUBMIT ANSWER & CONTINUE" at bounding box center [294, 179] width 71 height 5
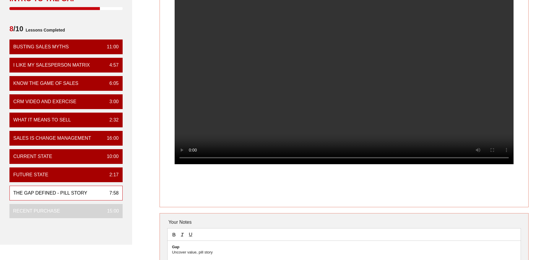
scroll to position [55, 0]
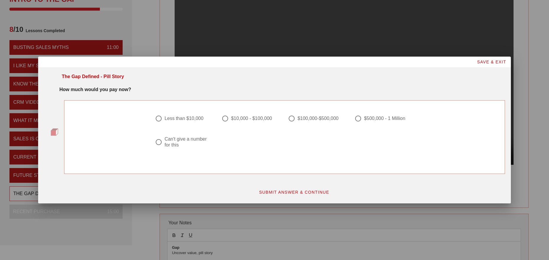
click at [158, 142] on div at bounding box center [159, 142] width 10 height 10
radio input "true"
click at [291, 193] on span "SUBMIT ANSWER & CONTINUE" at bounding box center [294, 192] width 71 height 5
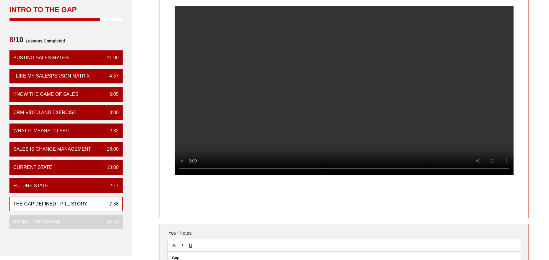
scroll to position [39, 0]
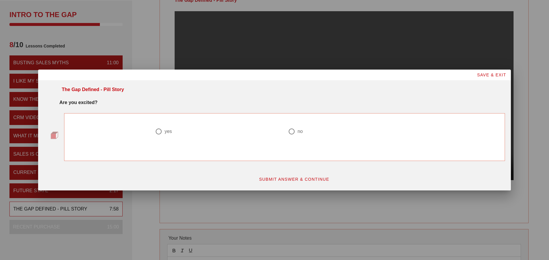
click at [156, 130] on div at bounding box center [159, 132] width 10 height 10
radio input "true"
click at [271, 177] on span "SUBMIT ANSWER & CONTINUE" at bounding box center [294, 179] width 71 height 5
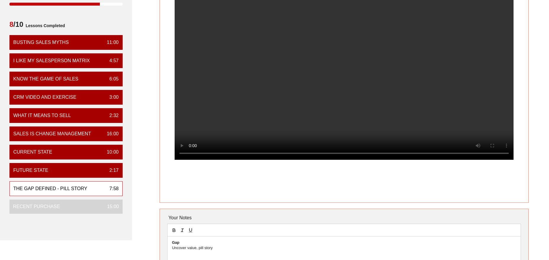
scroll to position [59, 0]
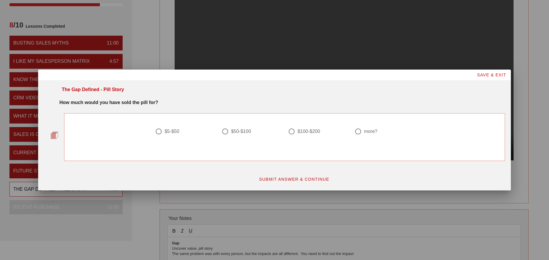
click at [289, 130] on div at bounding box center [291, 132] width 10 height 10
radio input "true"
click at [298, 177] on span "SUBMIT ANSWER & CONTINUE" at bounding box center [294, 179] width 71 height 5
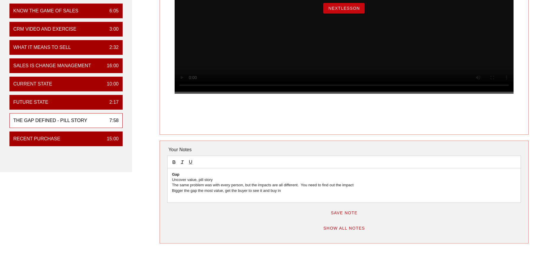
scroll to position [128, 0]
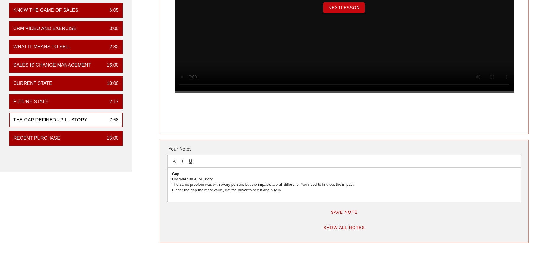
click at [345, 213] on span "Save Note" at bounding box center [343, 212] width 27 height 5
click at [347, 10] on span "NextLesson" at bounding box center [344, 7] width 32 height 5
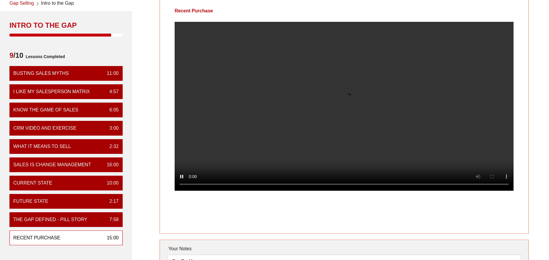
scroll to position [28, 0]
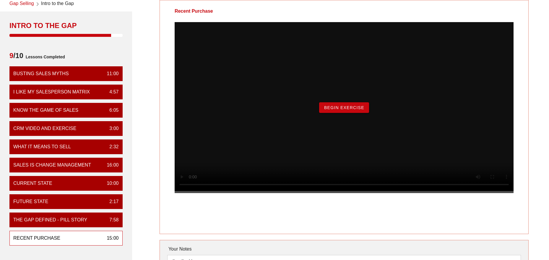
click at [348, 110] on span "Begin Exercise" at bounding box center [344, 107] width 40 height 5
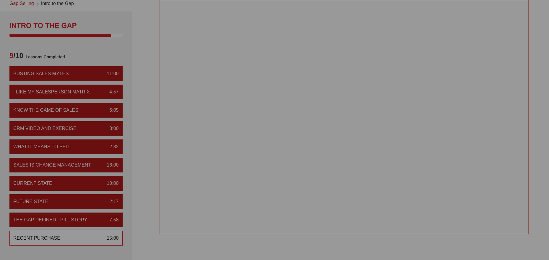
scroll to position [0, 0]
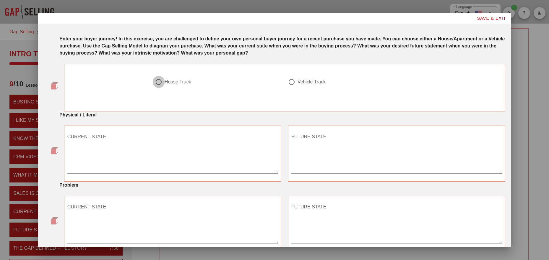
click at [159, 84] on div at bounding box center [159, 82] width 10 height 10
radio input "true"
click at [95, 136] on textarea "CURRENT STATE" at bounding box center [172, 152] width 210 height 41
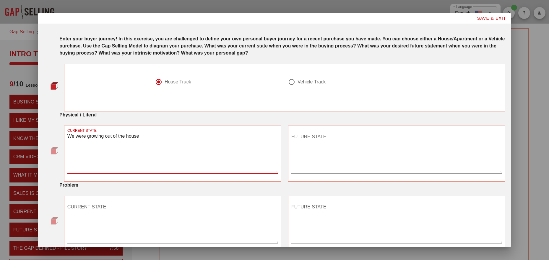
type textarea "We were growing out of the house"
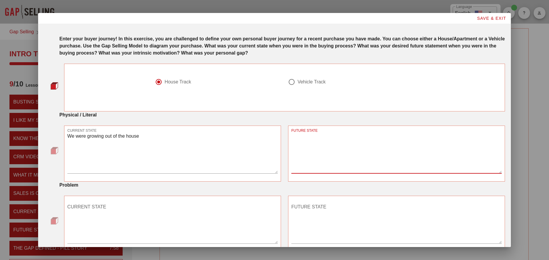
click at [304, 138] on textarea "FUTURE STATE" at bounding box center [396, 152] width 210 height 41
type textarea "w"
click at [366, 145] on textarea "We need more room to accomadate more children and growing children" at bounding box center [396, 152] width 210 height 41
drag, startPoint x: 360, startPoint y: 146, endPoint x: 363, endPoint y: 148, distance: 3.6
click at [360, 146] on textarea "We need more room to accomadate more children and growing children" at bounding box center [396, 152] width 210 height 41
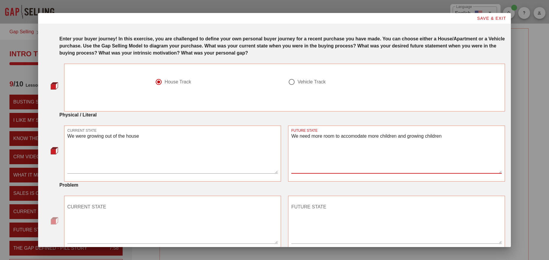
click at [311, 141] on textarea "We need more room to accomodate more children and growing children" at bounding box center [396, 152] width 210 height 41
type textarea "We need more room to accomodate more children and growing children"
click at [92, 140] on textarea "We were growing out of the house" at bounding box center [172, 152] width 210 height 41
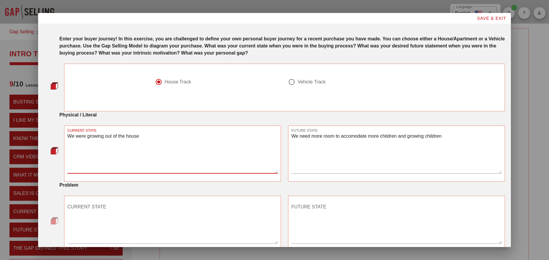
click at [72, 141] on textarea "We were growing out of the house" at bounding box center [172, 152] width 210 height 41
type textarea "We were growing out of the house We are not happy with the school district"
click at [296, 151] on textarea "We need more room to accomodate more children and growing children" at bounding box center [396, 152] width 210 height 41
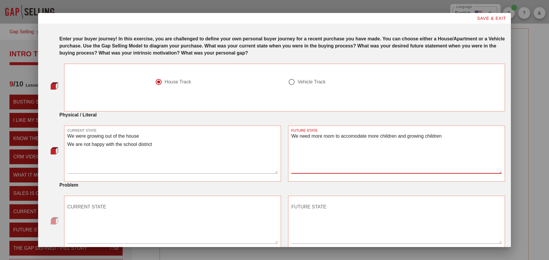
click at [295, 151] on textarea "We need more room to accomodate more children and growing children" at bounding box center [396, 152] width 210 height 41
click at [352, 152] on textarea "We need more room to accomodate more children and growing children We want out …" at bounding box center [396, 152] width 210 height 41
click at [394, 153] on textarea "We need more room to accomodate more children and growing children We want out …" at bounding box center [396, 152] width 210 height 41
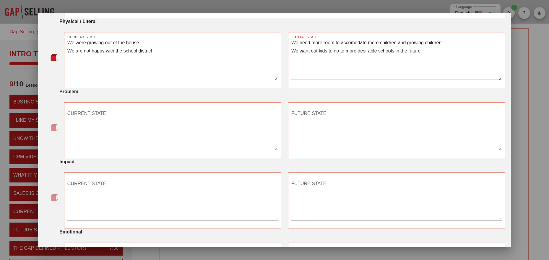
scroll to position [93, 0]
type textarea "We need more room to accomodate more children and growing children We want out …"
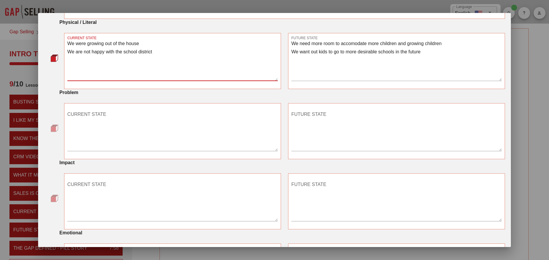
drag, startPoint x: 157, startPoint y: 52, endPoint x: 60, endPoint y: 50, distance: 97.2
click at [60, 50] on div "CURRENT STATE We were growing out of the house We are not happy with the school…" at bounding box center [274, 61] width 461 height 56
click at [104, 53] on textarea "We were growing out of the house We are not happy with the school district" at bounding box center [172, 60] width 210 height 41
drag, startPoint x: 157, startPoint y: 52, endPoint x: 66, endPoint y: 50, distance: 91.5
click at [66, 50] on div "CURRENT STATE We were growing out of the house We are not happy with the school…" at bounding box center [172, 61] width 217 height 56
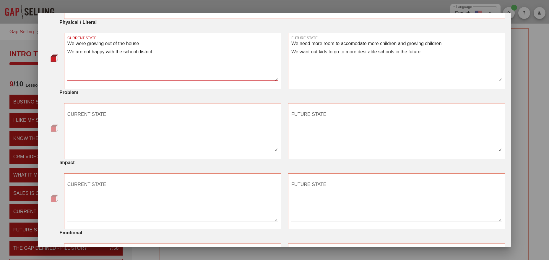
click at [76, 52] on textarea "We were growing out of the house We are not happy with the school district" at bounding box center [172, 60] width 210 height 41
drag, startPoint x: 160, startPoint y: 52, endPoint x: 67, endPoint y: 51, distance: 92.7
click at [67, 51] on textarea "We were growing out of the house We are not happy with the school district" at bounding box center [172, 60] width 210 height 41
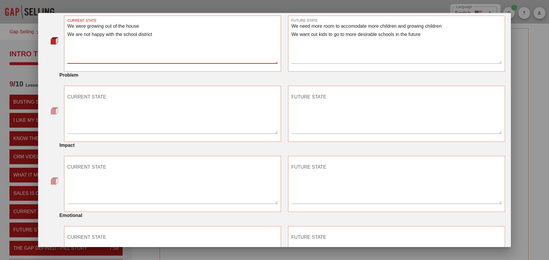
scroll to position [134, 0]
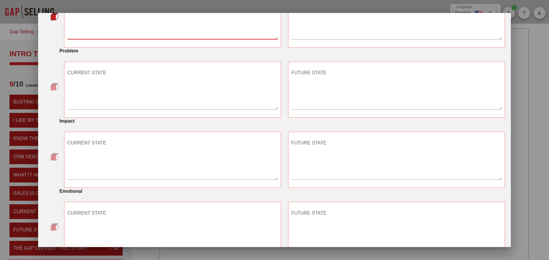
click at [77, 213] on textarea "CURRENT STATE" at bounding box center [172, 229] width 210 height 41
paste textarea "We are not happy with the school district"
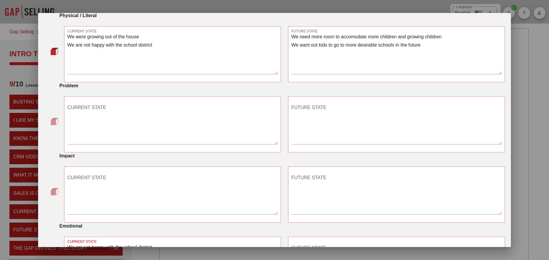
type textarea "We are not happy with the school district"
drag, startPoint x: 427, startPoint y: 54, endPoint x: 293, endPoint y: 54, distance: 134.6
click at [292, 54] on textarea "We need more room to accomodate more children and growing children We want out …" at bounding box center [396, 53] width 210 height 41
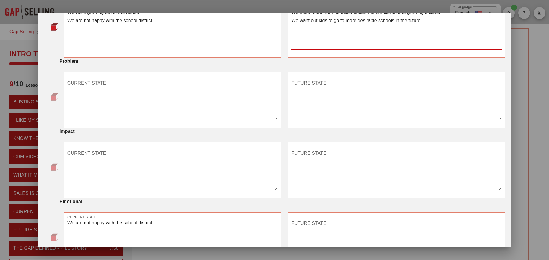
click at [294, 225] on textarea "FUTURE STATE" at bounding box center [396, 239] width 210 height 41
paste textarea "We want out kids to go to more desirable schools in the future"
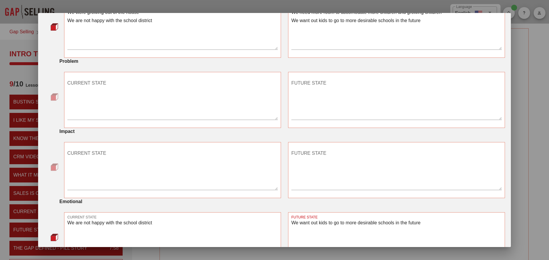
type textarea "We want out kids to go to more desirable schools in the future"
drag, startPoint x: 387, startPoint y: 30, endPoint x: 286, endPoint y: 30, distance: 101.0
click at [286, 30] on div "FUTURE STATE We need more room to accomodate more children and growing children…" at bounding box center [396, 29] width 224 height 63
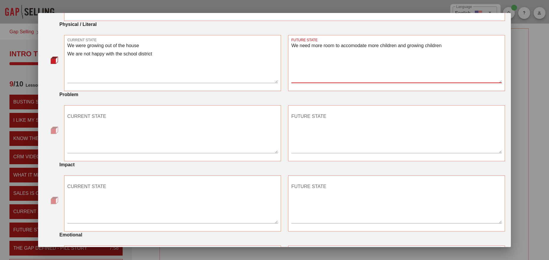
scroll to position [90, 0]
type textarea "We need more room to accomodate more children and growing children"
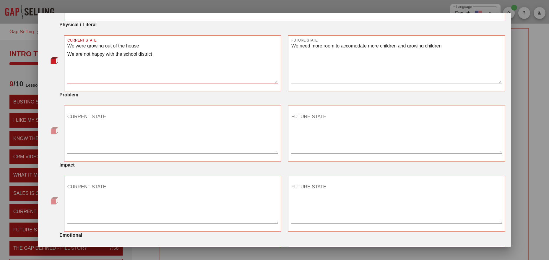
drag, startPoint x: 149, startPoint y: 54, endPoint x: 67, endPoint y: 56, distance: 81.8
click at [67, 56] on textarea "We were growing out of the house We are not happy with the school district" at bounding box center [172, 62] width 210 height 41
type textarea "We were growing out of the house"
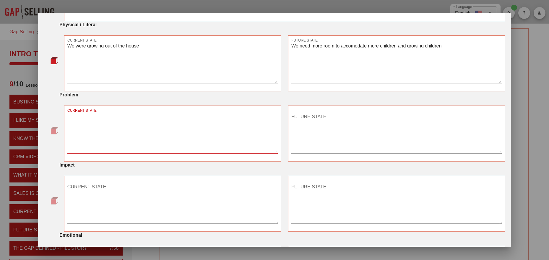
click at [71, 120] on textarea "CURRENT STATE" at bounding box center [172, 132] width 210 height 41
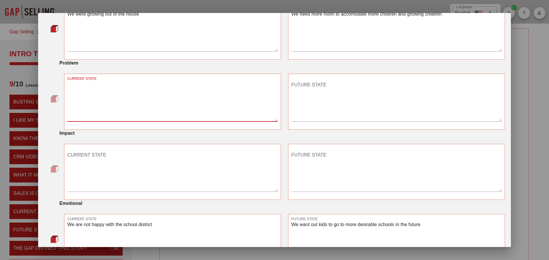
scroll to position [108, 0]
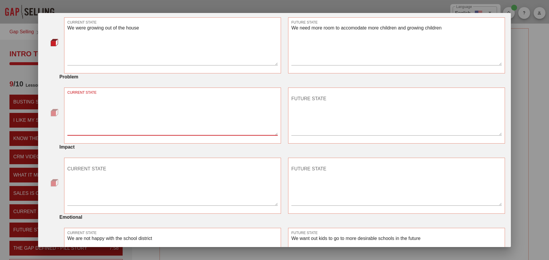
type textarea "s"
type textarea "S"
type textarea "O"
type textarea "We have a 3 bedroom 2100 square foot house"
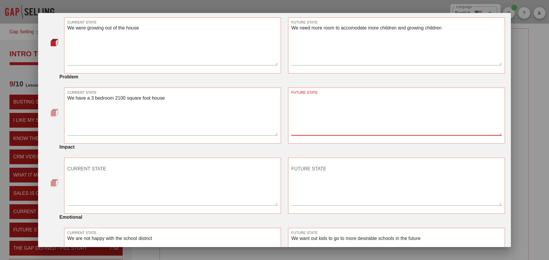
click at [298, 99] on div "FUTURE STATE" at bounding box center [396, 114] width 210 height 41
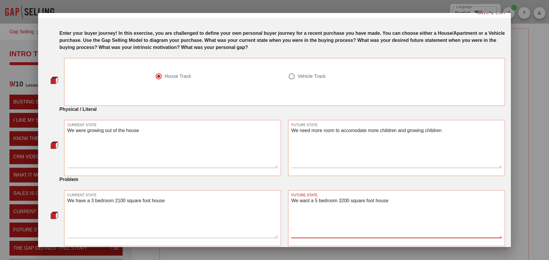
scroll to position [27, 0]
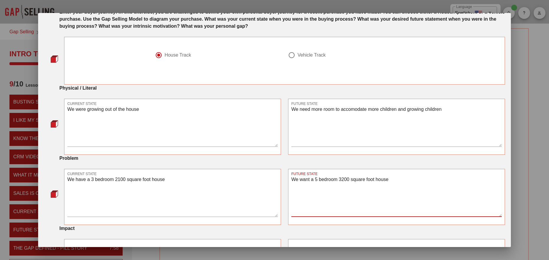
type textarea "We want a 5 bedroom 3200 square foot house"
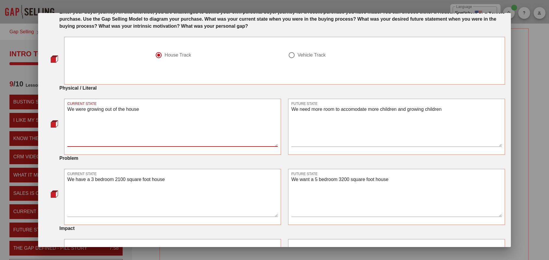
drag, startPoint x: 144, startPoint y: 109, endPoint x: 30, endPoint y: 108, distance: 114.0
click at [30, 108] on div "​ Language English Show All Notes Gap Selling Intro to the Gap Intro to the Gap…" at bounding box center [274, 148] width 549 height 297
click at [75, 187] on textarea "We have a 3 bedroom 2100 square foot house" at bounding box center [172, 196] width 210 height 41
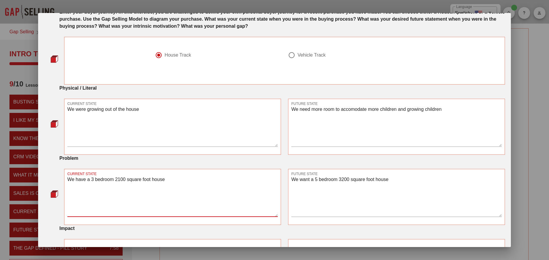
click at [75, 187] on textarea "We have a 3 bedroom 2100 square foot house" at bounding box center [172, 196] width 210 height 41
paste textarea "We were growing out of the house"
type textarea "We have a 3 bedroom 2100 square foot house We were growing out of the house"
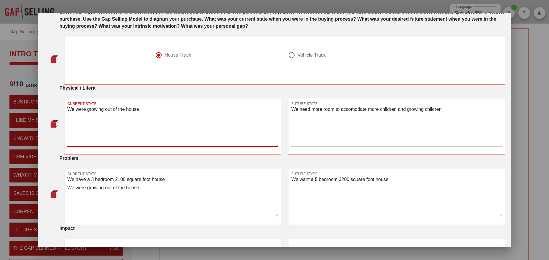
drag, startPoint x: 144, startPoint y: 110, endPoint x: 64, endPoint y: 110, distance: 80.3
click at [64, 110] on div "CURRENT STATE We were growing out of the house" at bounding box center [172, 127] width 217 height 56
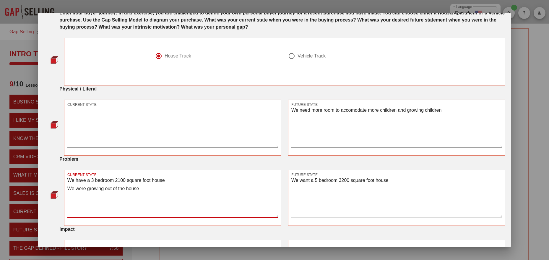
drag, startPoint x: 171, startPoint y: 181, endPoint x: 57, endPoint y: 182, distance: 114.0
click at [53, 181] on div "CURRENT STATE We have a 3 bedroom 2100 square foot house We were growing out of…" at bounding box center [274, 198] width 461 height 56
click at [84, 182] on textarea "We have a 3 bedroom 2100 square foot house We were growing out of the house" at bounding box center [172, 197] width 210 height 41
drag, startPoint x: 154, startPoint y: 182, endPoint x: 60, endPoint y: 181, distance: 94.2
click at [60, 181] on div "CURRENT STATE We have a 3 bedroom 2100 square foot house We were growing out of…" at bounding box center [274, 198] width 461 height 56
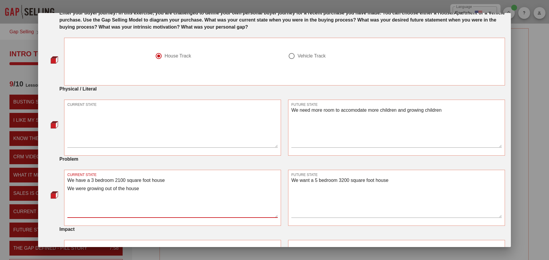
click at [73, 112] on textarea "CURRENT STATE" at bounding box center [172, 126] width 210 height 41
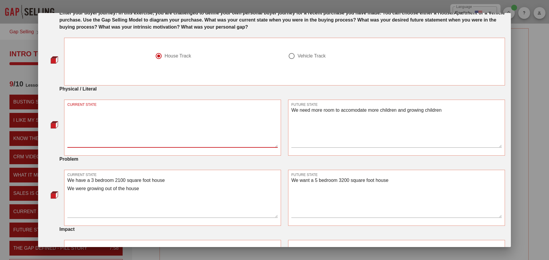
paste textarea "We have a 3 bedroom 2100 square foot house"
type textarea "We have a 3 bedroom 2100 square foot house"
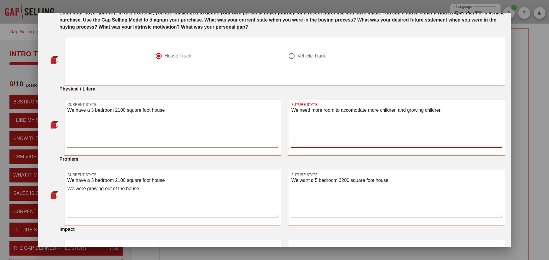
drag, startPoint x: 449, startPoint y: 118, endPoint x: 290, endPoint y: 119, distance: 159.1
click at [290, 119] on div "FUTURE STATE We need more room to accomodate more children and growing children" at bounding box center [396, 128] width 217 height 56
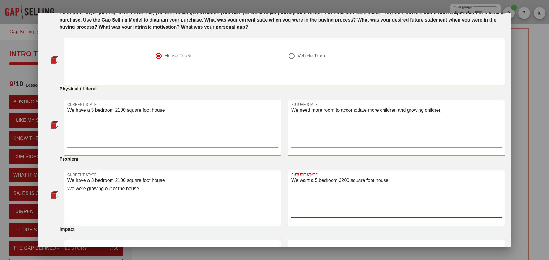
click at [306, 187] on textarea "We want a 5 bedroom 3200 square foot house" at bounding box center [396, 197] width 210 height 41
click at [293, 188] on textarea "We want a 5 bedroom 3200 square foot house" at bounding box center [396, 197] width 210 height 41
paste textarea "We need more room to accomodate more children and growing children"
drag, startPoint x: 396, startPoint y: 179, endPoint x: 289, endPoint y: 182, distance: 106.9
click at [289, 182] on div "FUTURE STATE We want a 5 bedroom 3200 square foot house We need more room to ac…" at bounding box center [396, 198] width 217 height 56
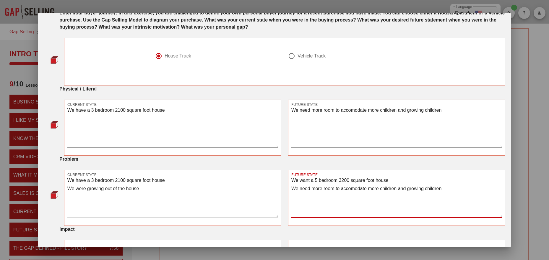
type textarea "We want a 5 bedroom 3200 square foot house We need more room to accomodate more…"
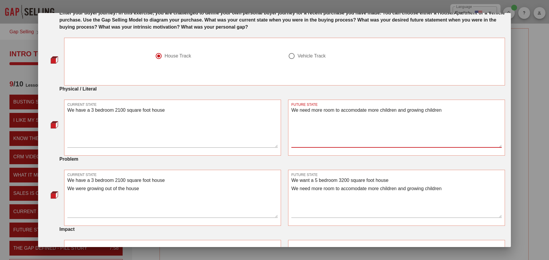
drag, startPoint x: 450, startPoint y: 118, endPoint x: 282, endPoint y: 122, distance: 168.0
click at [284, 122] on div "CURRENT STATE We have a 3 bedroom 2100 square foot house FUTURE STATE We need m…" at bounding box center [285, 127] width 448 height 63
paste textarea "want a 5 bedroom 3200 square foot house"
type textarea "We want a 5 bedroom 3200 square foot house"
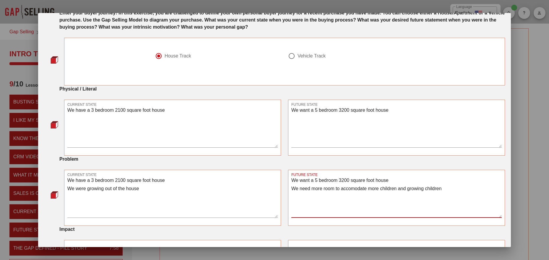
drag, startPoint x: 394, startPoint y: 181, endPoint x: 276, endPoint y: 179, distance: 118.4
click at [276, 179] on div "CURRENT STATE We have a 3 bedroom 2100 square foot house We were growing out of…" at bounding box center [285, 198] width 448 height 63
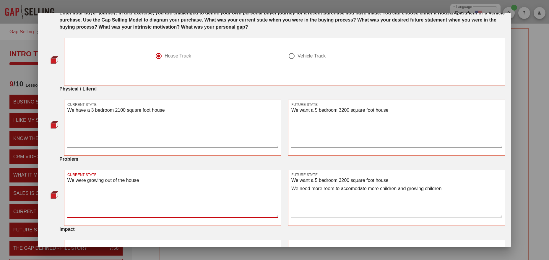
click at [68, 198] on textarea "We were growing out of the house" at bounding box center [172, 197] width 210 height 41
type textarea "We were growing out of the house"
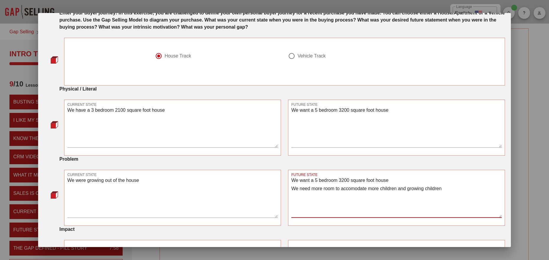
drag, startPoint x: 387, startPoint y: 182, endPoint x: 276, endPoint y: 181, distance: 110.7
click at [277, 180] on div "CURRENT STATE We were growing out of the house FUTURE STATE We want a 5 bedroom…" at bounding box center [285, 198] width 448 height 63
click at [335, 206] on textarea "We need more room to accomodate more children and growing children" at bounding box center [396, 197] width 210 height 41
type textarea "We need more room to accomodate more children and growing children"
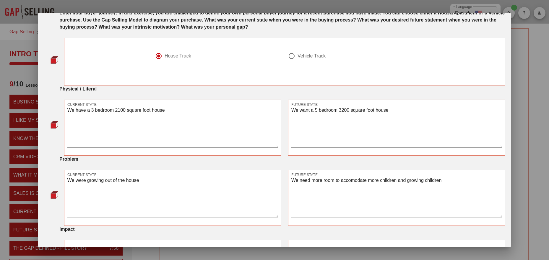
click at [66, 189] on div "CURRENT STATE We were growing out of the house" at bounding box center [172, 198] width 217 height 56
click at [67, 189] on textarea "We were growing out of the house" at bounding box center [172, 197] width 210 height 41
type textarea "We were growing out of the house"
click at [292, 190] on textarea "We need more room to accomodate more children and growing children" at bounding box center [396, 197] width 210 height 41
type textarea "We need more room to accomodate more children and growing children"
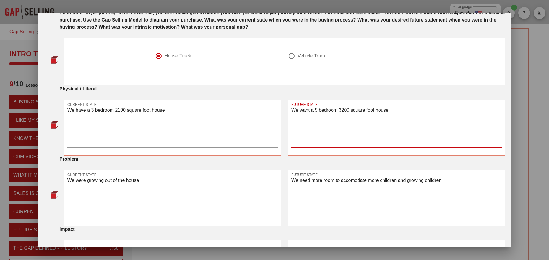
click at [292, 120] on textarea "We want a 5 bedroom 3200 square foot house" at bounding box center [396, 126] width 210 height 41
type textarea "We want a 5 bedroom 3200 square foot house"
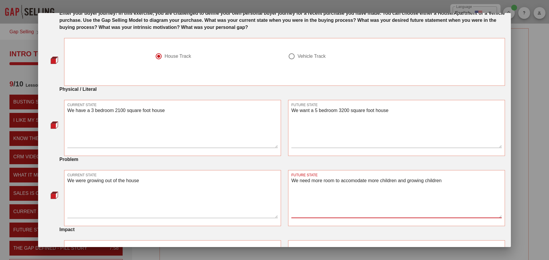
click at [357, 182] on textarea "We need more room to accomodate more children and growing children" at bounding box center [396, 197] width 210 height 41
click at [353, 181] on textarea "We need more room to accomodate more children and growing children" at bounding box center [396, 197] width 210 height 41
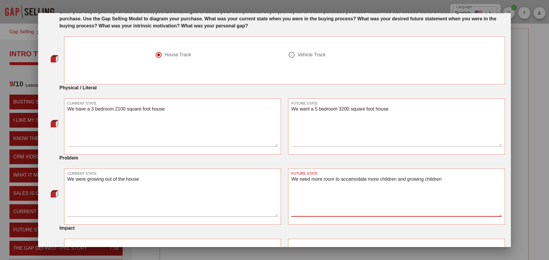
click at [368, 193] on textarea "We need more room to accamodate more children and growing children" at bounding box center [396, 195] width 210 height 41
click at [353, 180] on textarea "We need more room to accamodate more children and growing children" at bounding box center [396, 195] width 210 height 41
click at [353, 179] on textarea "We need more room to accamodate more children and growing children" at bounding box center [396, 195] width 210 height 41
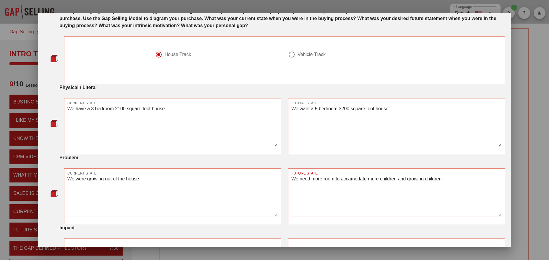
click at [352, 180] on textarea "We need more room to accamodate more children and growing children" at bounding box center [396, 195] width 210 height 41
click at [363, 188] on textarea "We need more room to accamodate more children and growing children" at bounding box center [396, 195] width 210 height 41
click at [353, 179] on textarea "We need more room to accamodate more children and growing children" at bounding box center [396, 195] width 210 height 41
click at [360, 180] on textarea "We need more room to accomodate more children and growing children" at bounding box center [396, 195] width 210 height 41
click at [362, 187] on textarea "We need more room to accomidate more children and growing children" at bounding box center [396, 195] width 210 height 41
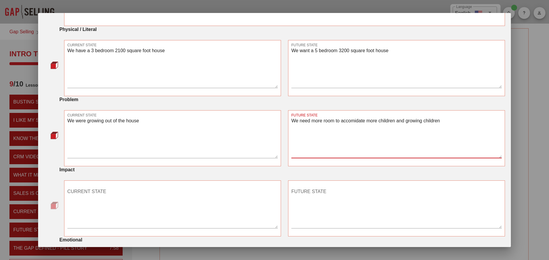
scroll to position [87, 0]
type textarea "We need more room to accomidate more children and growing children"
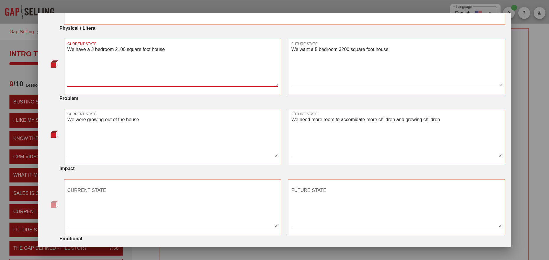
click at [69, 56] on textarea "We have a 3 bedroom 2100 square foot house" at bounding box center [172, 65] width 210 height 41
type textarea "We have a 3 bedroom 2100 square foot house We live in the [GEOGRAPHIC_DATA] dis…"
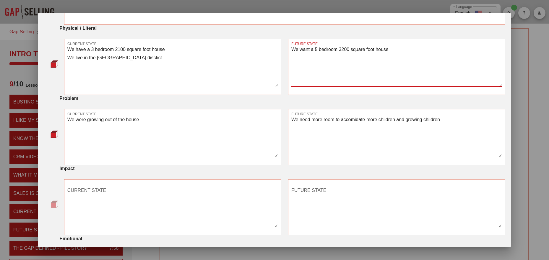
click at [294, 55] on textarea "We want a 5 bedroom 3200 square foot house" at bounding box center [396, 65] width 210 height 41
type textarea "We want a 5 bedroom 3200 square foot house We want to live in the [GEOGRAPHIC_D…"
click at [106, 127] on textarea "We were growing out of the house" at bounding box center [172, 136] width 210 height 41
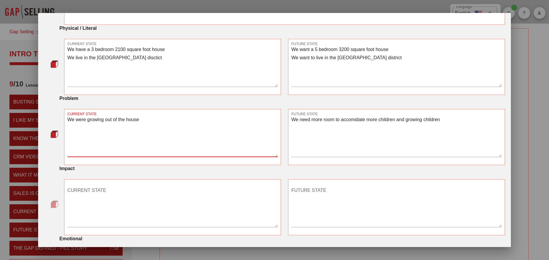
click at [74, 126] on textarea "We were growing out of the house" at bounding box center [172, 136] width 210 height 41
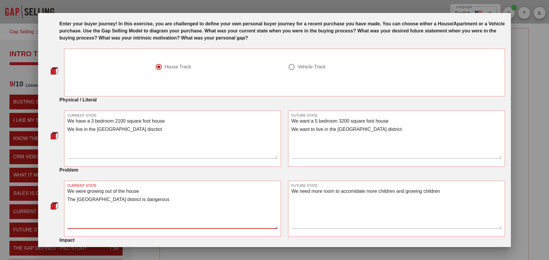
scroll to position [31, 0]
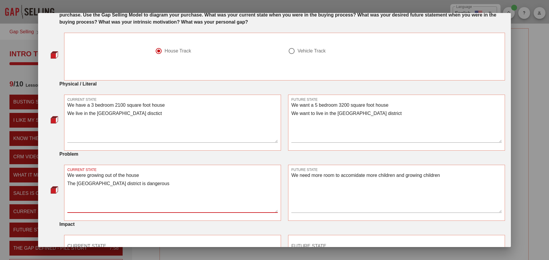
type textarea "We were growing out of the house The [GEOGRAPHIC_DATA] district is dangerous"
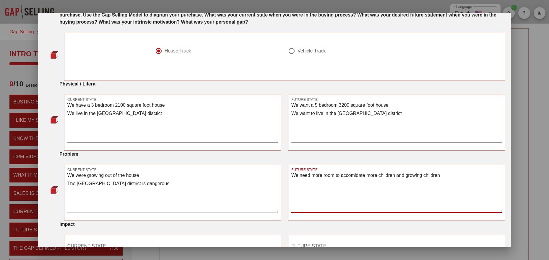
click at [295, 184] on textarea "We need more room to accomidate more children and growing children" at bounding box center [396, 192] width 210 height 41
click at [293, 182] on textarea "We need more room to accomidate more children and growing children" at bounding box center [396, 192] width 210 height 41
click at [294, 182] on textarea "We need more room to accomidate more children and growing children" at bounding box center [396, 192] width 210 height 41
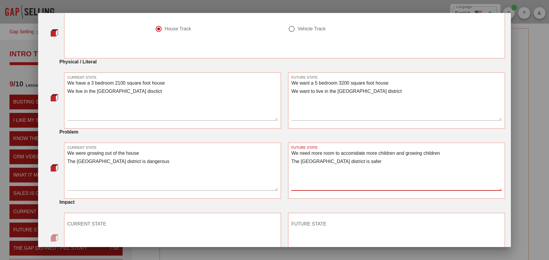
scroll to position [88, 0]
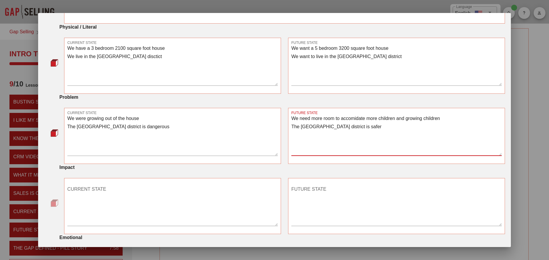
type textarea "We need more room to accomidate more children and growing children The [GEOGRAP…"
click at [83, 187] on div "CURRENT STATE" at bounding box center [172, 205] width 210 height 41
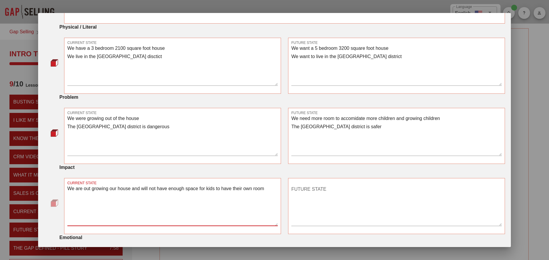
type textarea "We are out growing our house and will not have enough space for kids to have th…"
click at [298, 192] on textarea "FUTURE STATE" at bounding box center [396, 205] width 210 height 41
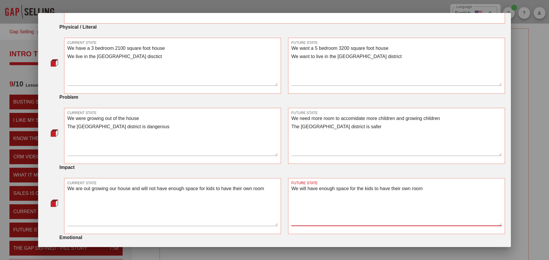
scroll to position [148, 0]
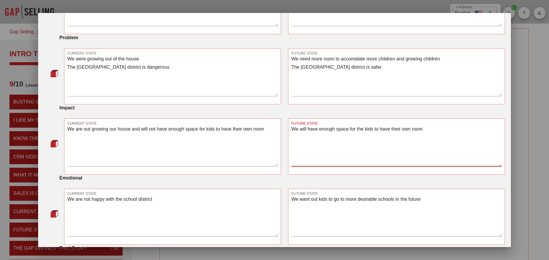
type textarea "We will have enough space for the kids to have their own room"
click at [68, 200] on textarea "We are not happy with the school district" at bounding box center [172, 215] width 210 height 41
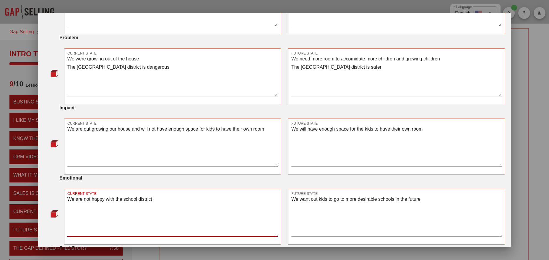
click at [69, 200] on textarea "We are not happy with the school district" at bounding box center [172, 215] width 210 height 41
type textarea "It is frustrating having such a small house as the family grows We are not happ…"
click at [291, 199] on textarea "We want out kids to go to more desirable schools in the future" at bounding box center [396, 215] width 210 height 41
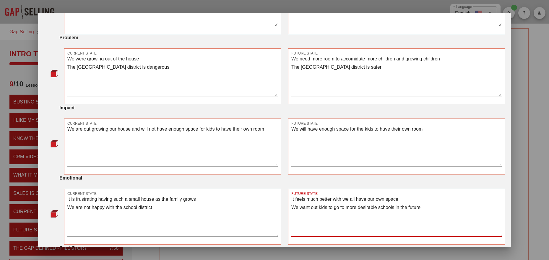
type textarea "It feels much better with we all have our own space We want out kids to go to m…"
click at [169, 207] on textarea "It is frustrating having such a small house as the family grows We are not happ…" at bounding box center [172, 215] width 210 height 41
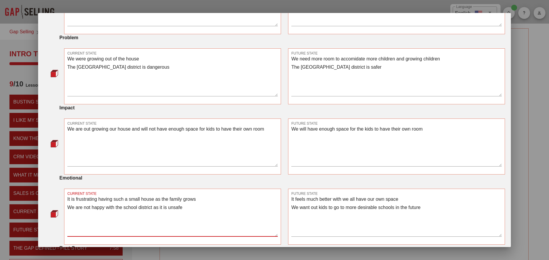
type textarea "It is frustrating having such a small house as the family grows We are not happ…"
click at [394, 209] on textarea "It feels much better with we all have our own space We want out kids to go to m…" at bounding box center [396, 215] width 210 height 41
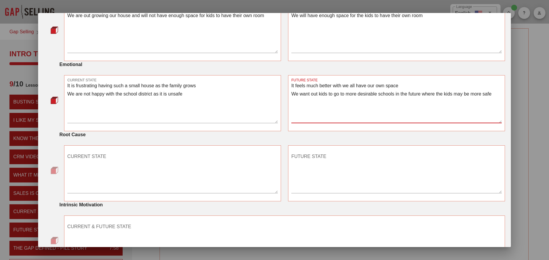
scroll to position [262, 0]
type textarea "It feels much better with we all have our own space We want out kids to go to m…"
click at [71, 154] on div "CURRENT STATE" at bounding box center [172, 172] width 210 height 41
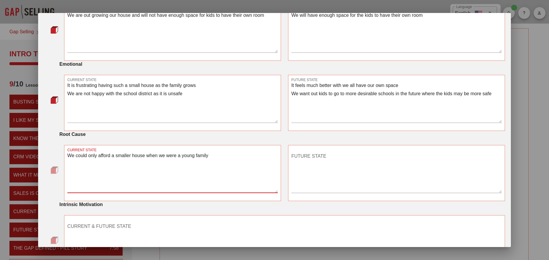
type textarea "We could only afford a smaller house when we were a young family"
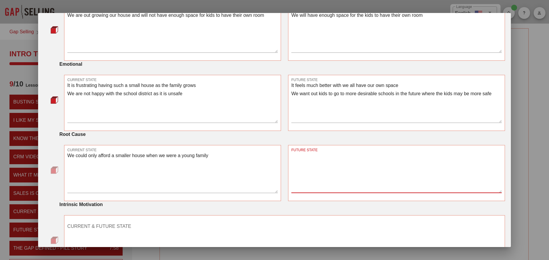
click at [296, 157] on div "FUTURE STATE" at bounding box center [396, 172] width 210 height 41
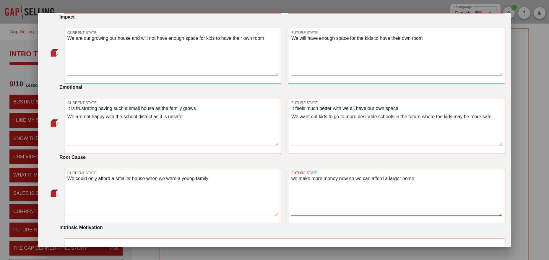
scroll to position [315, 0]
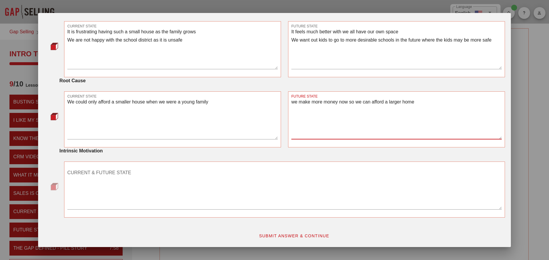
type textarea "we make more money now so we can afford a larger home"
click at [110, 172] on div "CURRENT & FUTURE STATE" at bounding box center [284, 188] width 434 height 41
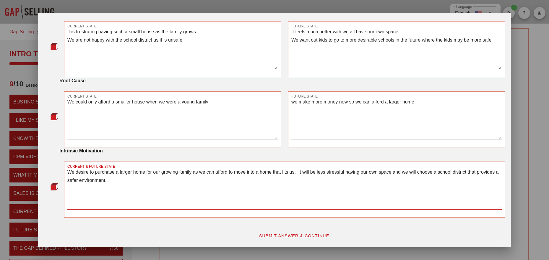
type textarea "We desire to purchase a larger home for our growing family as we can afford to …"
click at [287, 225] on span "SUBMIT ANSWER & CONTINUE" at bounding box center [294, 236] width 71 height 5
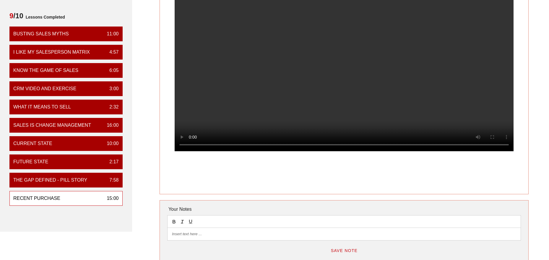
scroll to position [69, 0]
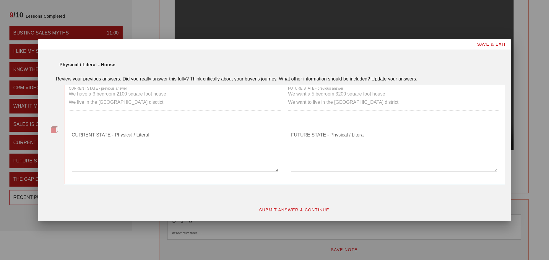
click at [79, 149] on textarea "CURRENT STATE - Physical / Literal" at bounding box center [175, 150] width 206 height 41
type textarea "we live on a busy street"
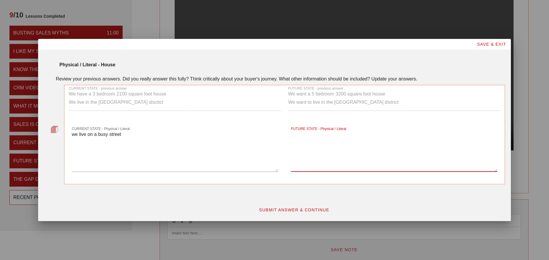
click at [298, 135] on div "FUTURE STATE - Physical / Literal" at bounding box center [394, 150] width 206 height 41
type textarea "we want to live on a corner in a quieter neighborhood"
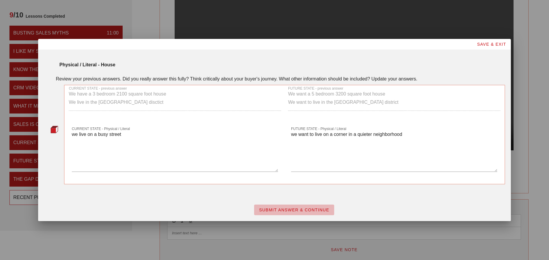
click at [286, 208] on span "SUBMIT ANSWER & CONTINUE" at bounding box center [294, 210] width 71 height 5
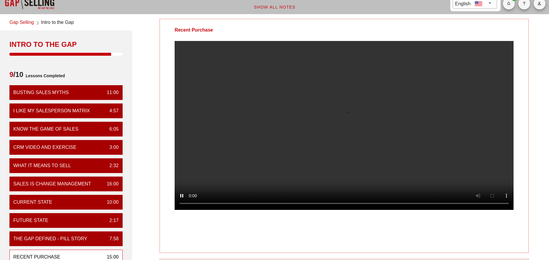
scroll to position [10, 0]
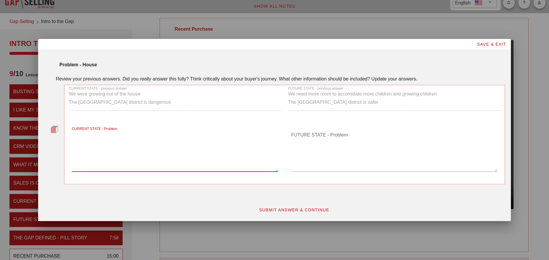
click at [105, 134] on div "CURRENT STATE - Problem" at bounding box center [175, 150] width 206 height 41
type textarea "t"
click at [84, 135] on textarea "the steet is busy and loud" at bounding box center [175, 150] width 206 height 41
type textarea "the street is busy and loud"
click at [313, 136] on div "FUTURE STATE - Problem" at bounding box center [394, 150] width 206 height 41
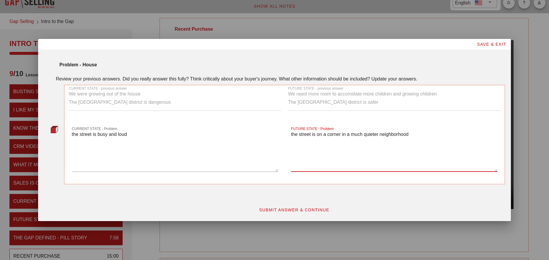
type textarea "the street is on a corner in a much quieter neighborhood"
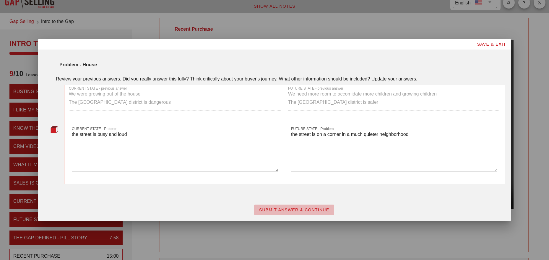
click at [300, 211] on span "SUBMIT ANSWER & CONTINUE" at bounding box center [294, 210] width 71 height 5
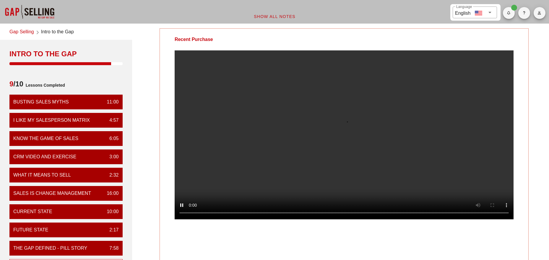
scroll to position [16, 0]
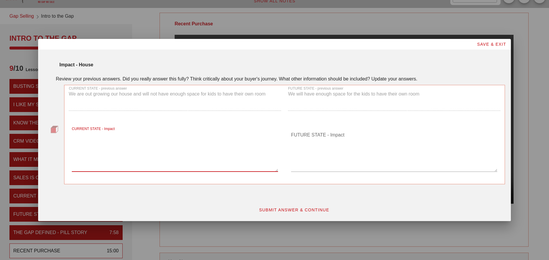
click at [89, 136] on textarea "CURRENT STATE - Impact" at bounding box center [175, 150] width 206 height 41
type textarea "the kids cannot play outside in the front yard because it is too busy and dange…"
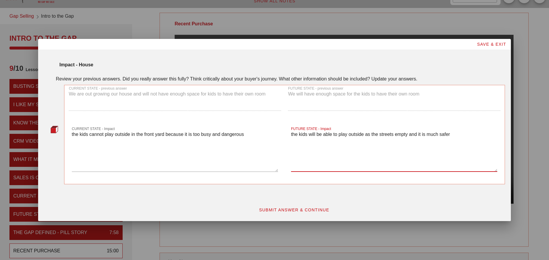
type textarea "the kids will be able to play outside as the streets empty and it is much safer"
click at [314, 211] on span "SUBMIT ANSWER & CONTINUE" at bounding box center [294, 210] width 71 height 5
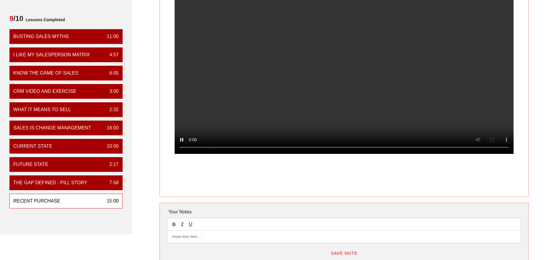
scroll to position [66, 0]
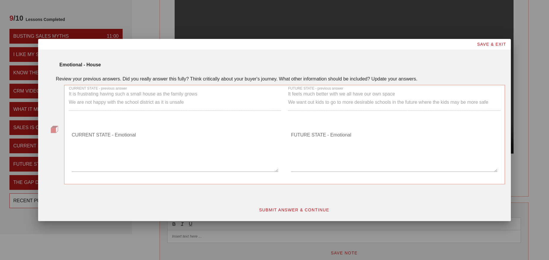
click at [122, 136] on textarea "CURRENT STATE - Emotional" at bounding box center [175, 150] width 206 height 41
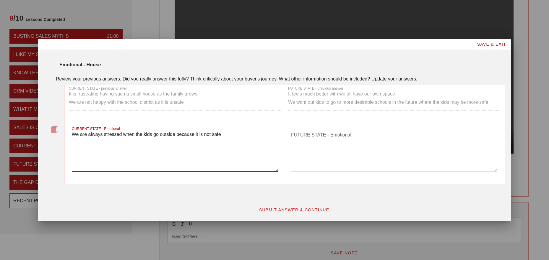
type textarea "We are always stressed when the kids go outside because it is not safe"
click at [301, 133] on div "FUTURE STATE - Emotional" at bounding box center [394, 150] width 206 height 41
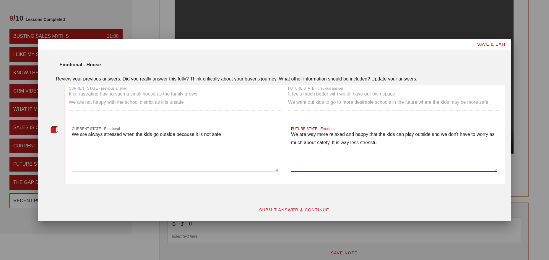
type textarea "We are way more relaxed and happy that the kids can play outside and we don't h…"
click at [315, 210] on span "SUBMIT ANSWER & CONTINUE" at bounding box center [294, 210] width 71 height 5
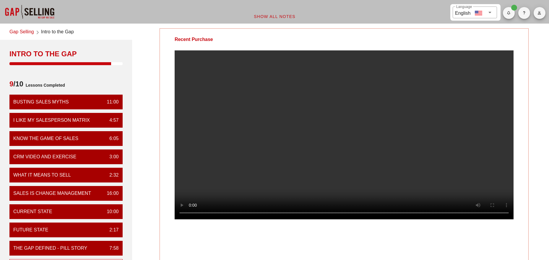
click at [313, 216] on video at bounding box center [343, 134] width 339 height 169
click at [312, 214] on video at bounding box center [343, 134] width 339 height 169
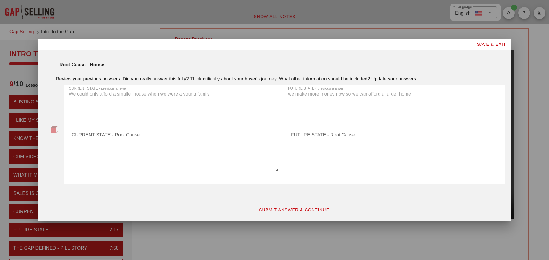
click at [120, 136] on textarea "CURRENT STATE - Root Cause" at bounding box center [175, 150] width 206 height 41
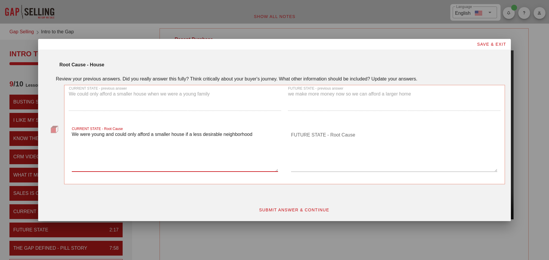
type textarea "We were young and could only afford a smaller house if a less desirable neighbo…"
click at [327, 132] on div "FUTURE STATE - Root Cause" at bounding box center [394, 150] width 206 height 41
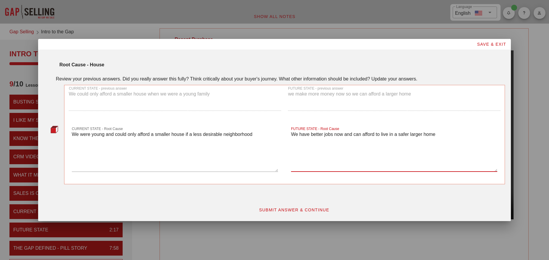
type textarea "We have better jobs now and can afford to live in a safer larger home"
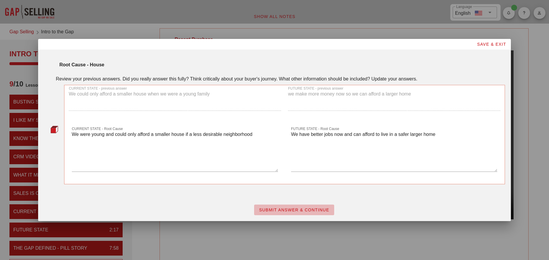
click at [308, 208] on span "SUBMIT ANSWER & CONTINUE" at bounding box center [294, 210] width 71 height 5
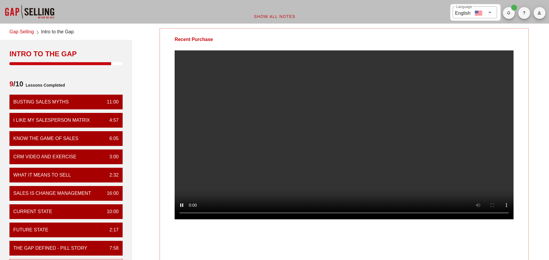
scroll to position [11, 0]
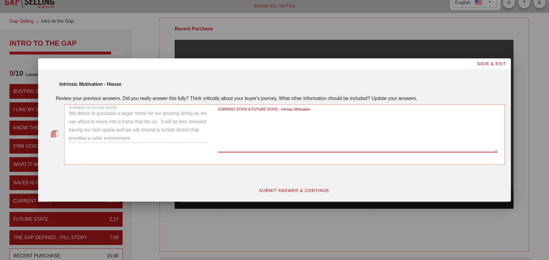
click at [249, 144] on textarea "CURRENT STATE & FUTURE STATE - Intrinsic Motivation" at bounding box center [357, 131] width 279 height 41
type textarea "All of the 3 mentioned reasons contributed to the motivation"
click at [283, 192] on span "SUBMIT ANSWER & CONTINUE" at bounding box center [294, 190] width 71 height 5
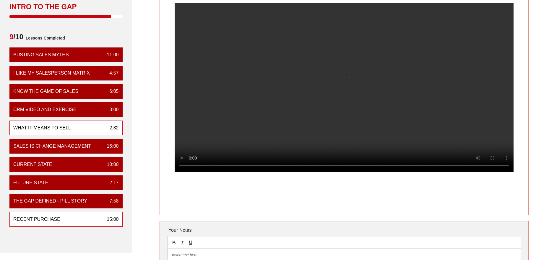
scroll to position [48, 0]
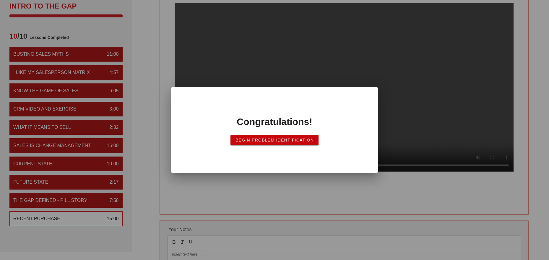
click at [269, 139] on span "Begin Problem Identification" at bounding box center [274, 140] width 79 height 5
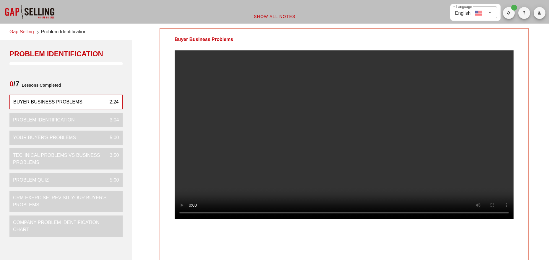
click at [29, 32] on link "Gap Selling" at bounding box center [21, 32] width 25 height 8
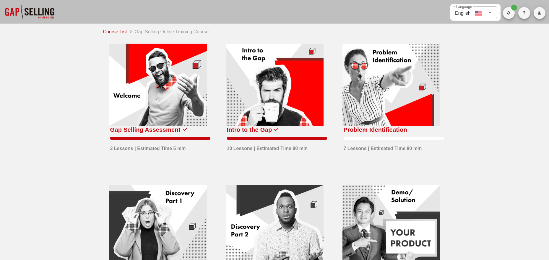
scroll to position [1, 0]
